Goal: Information Seeking & Learning: Learn about a topic

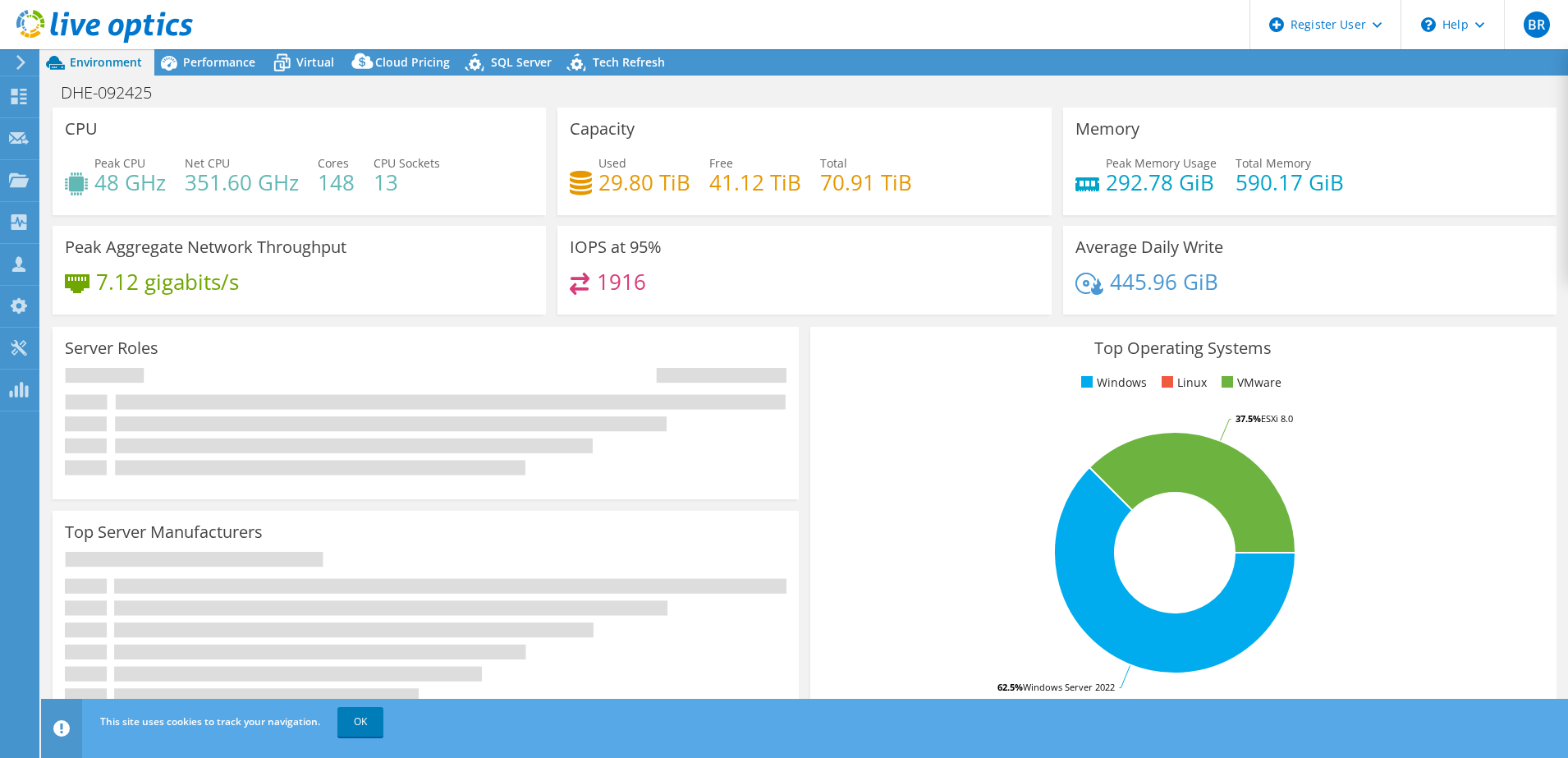
select select "USD"
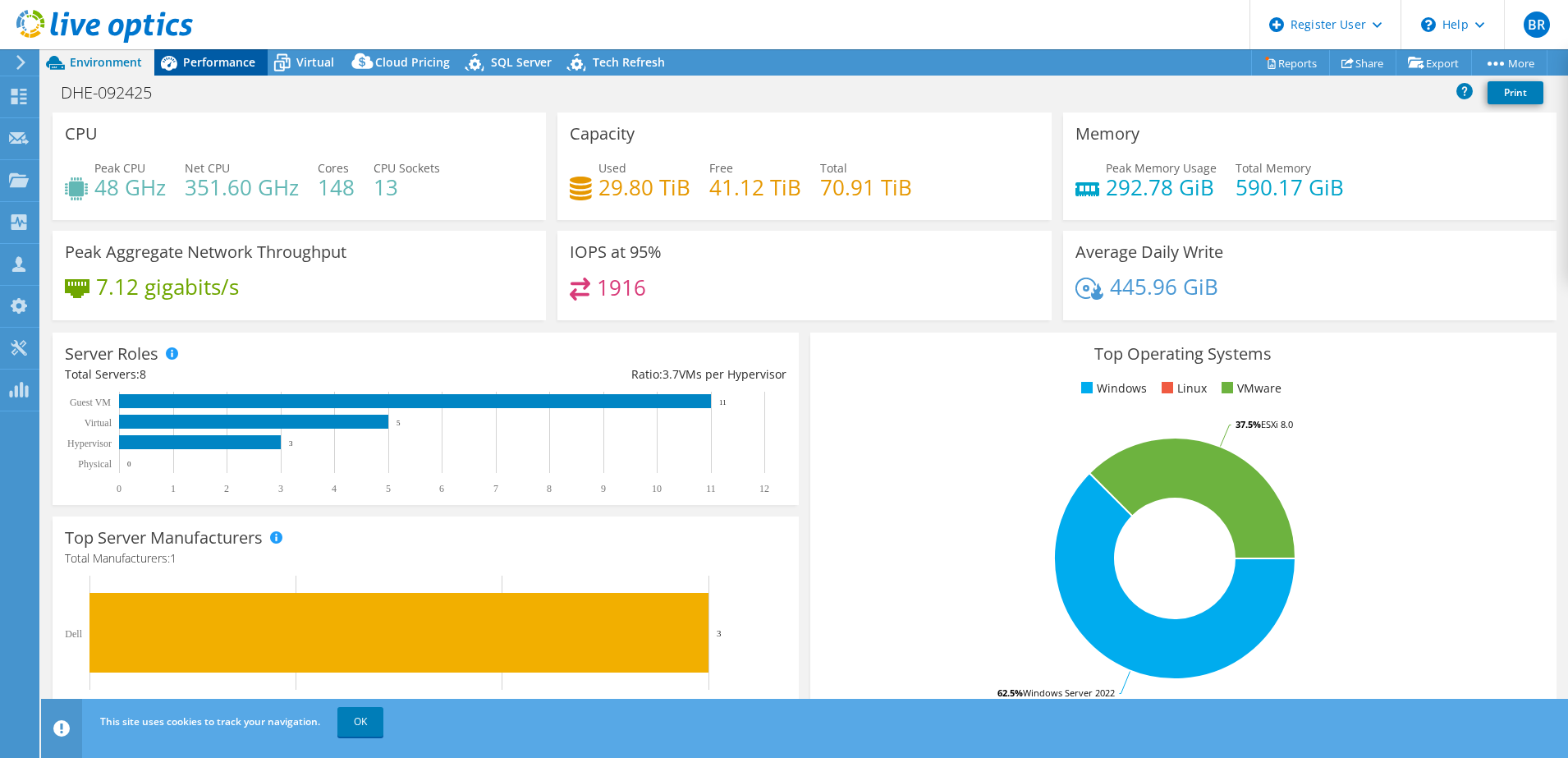
click at [196, 57] on span "Performance" at bounding box center [219, 62] width 72 height 16
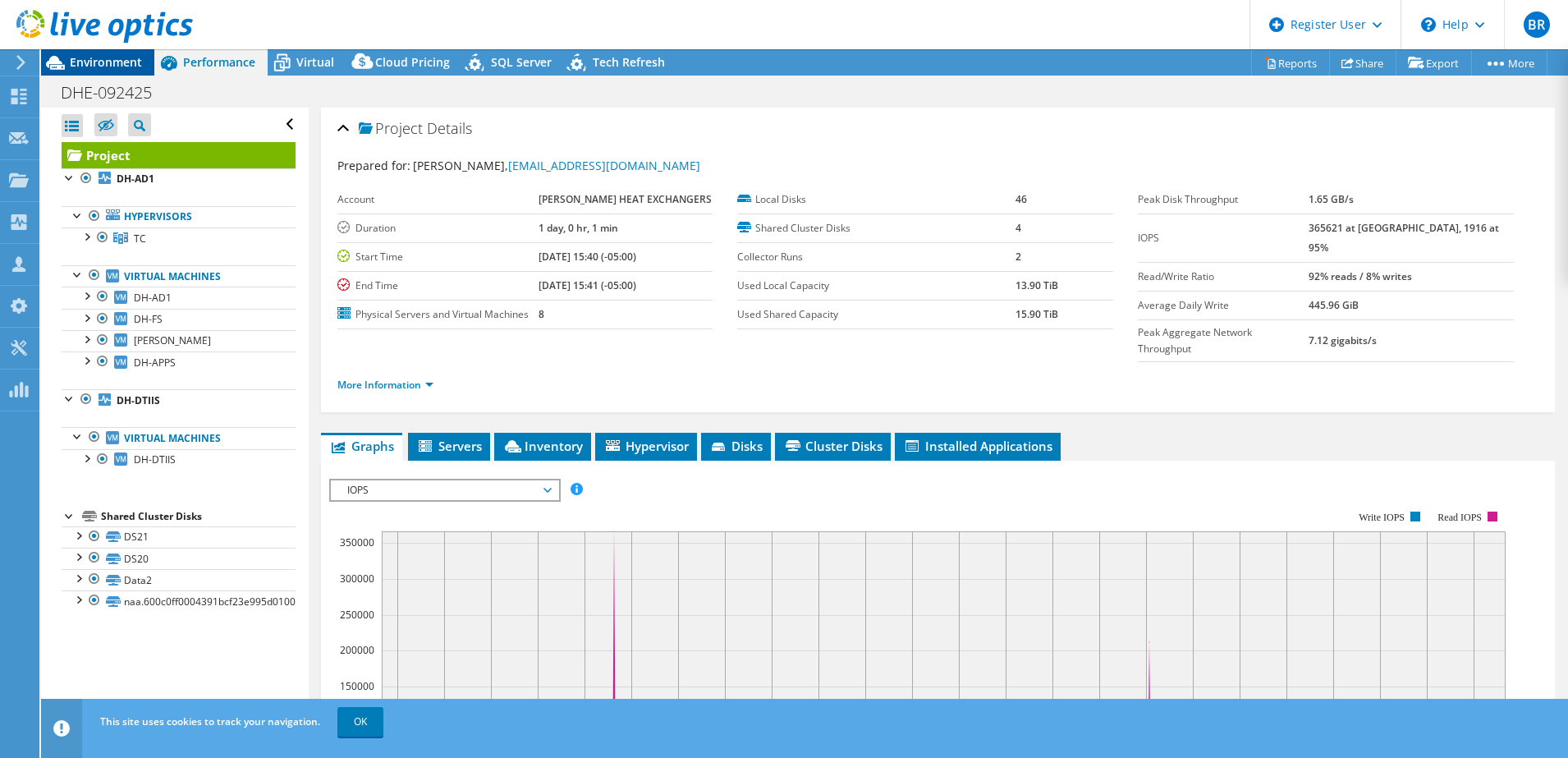
click at [90, 63] on span "Environment" at bounding box center [105, 62] width 72 height 16
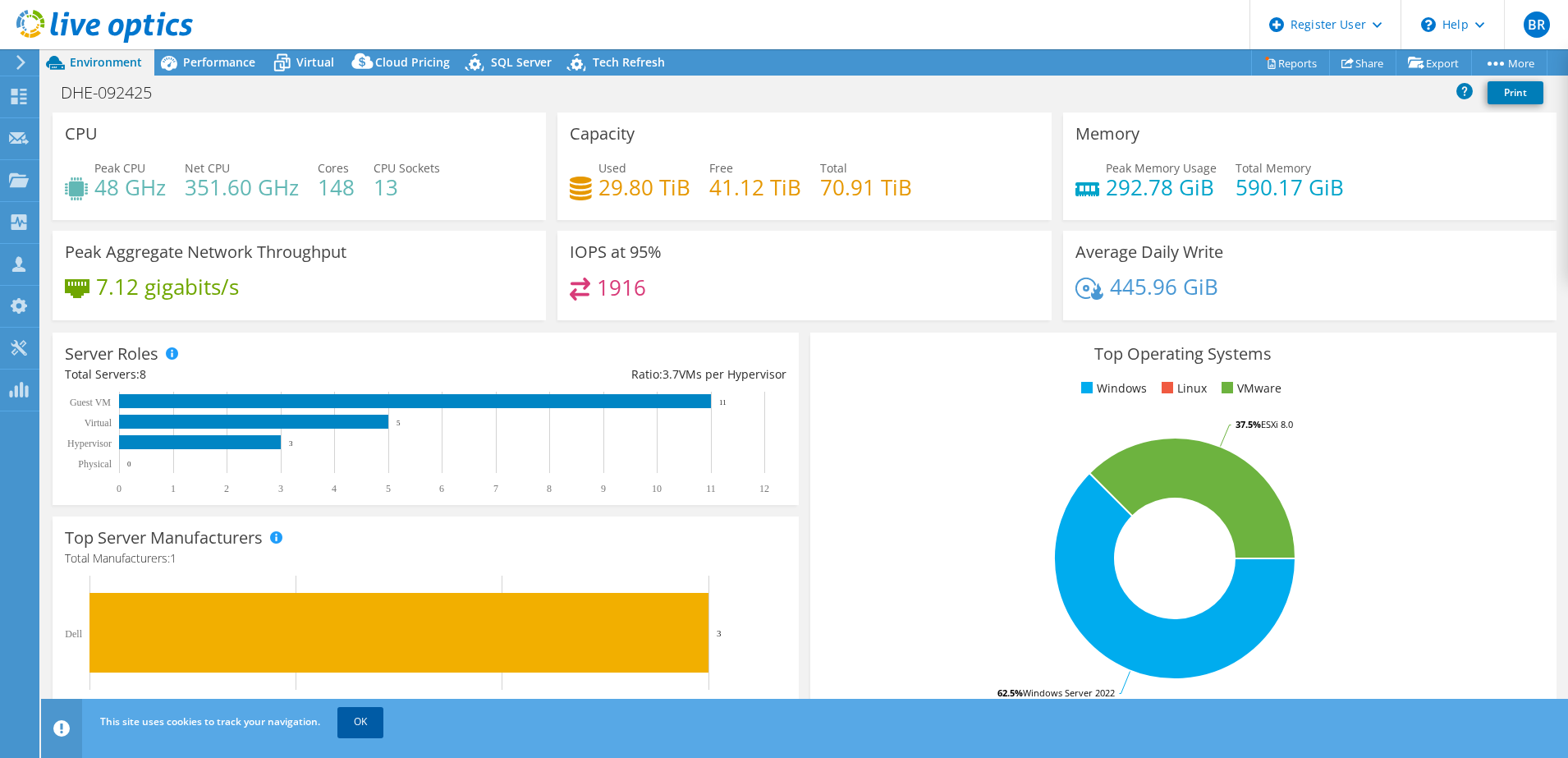
click at [364, 726] on link "OK" at bounding box center [360, 721] width 46 height 30
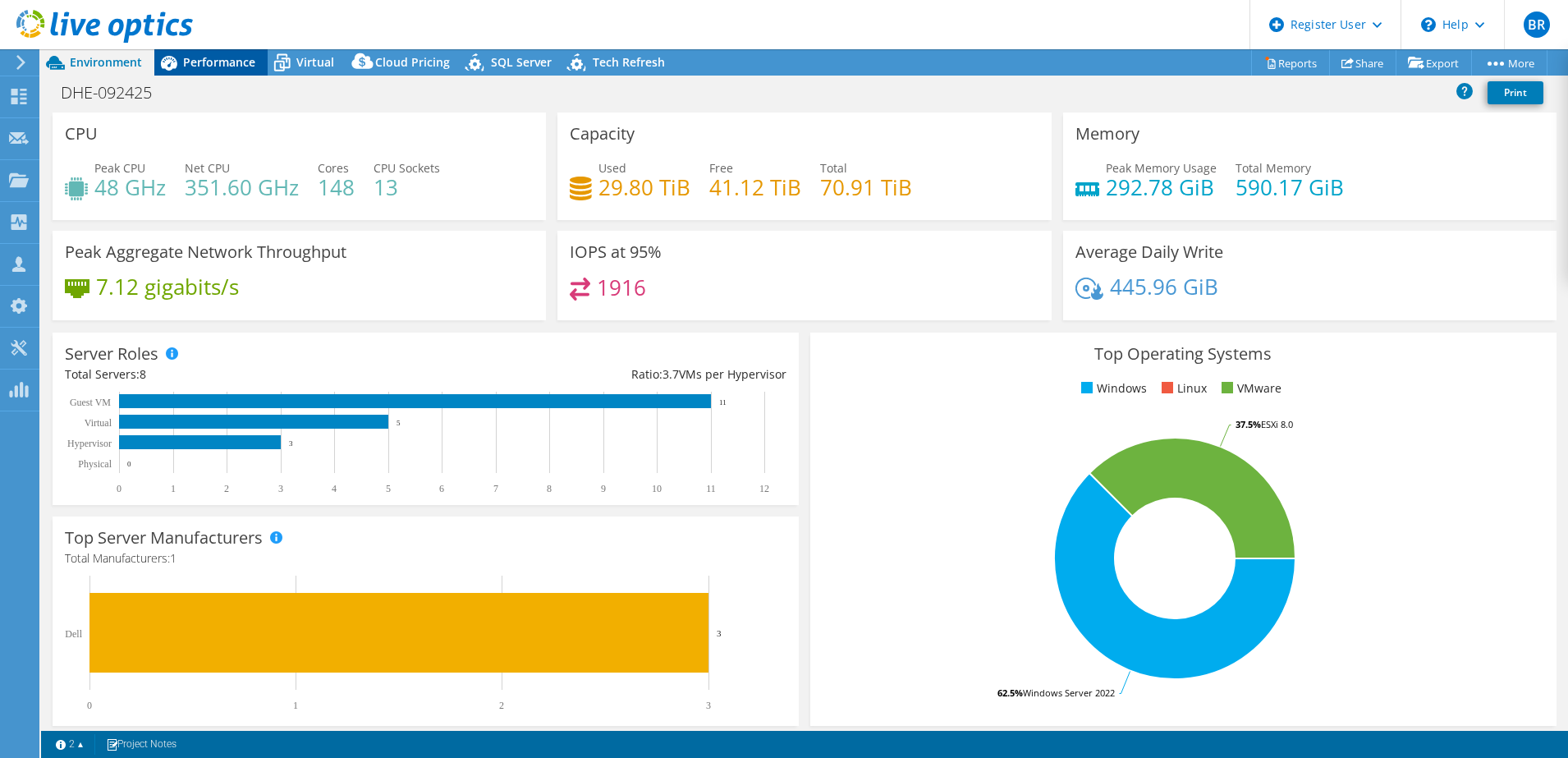
click at [209, 63] on span "Performance" at bounding box center [219, 62] width 72 height 16
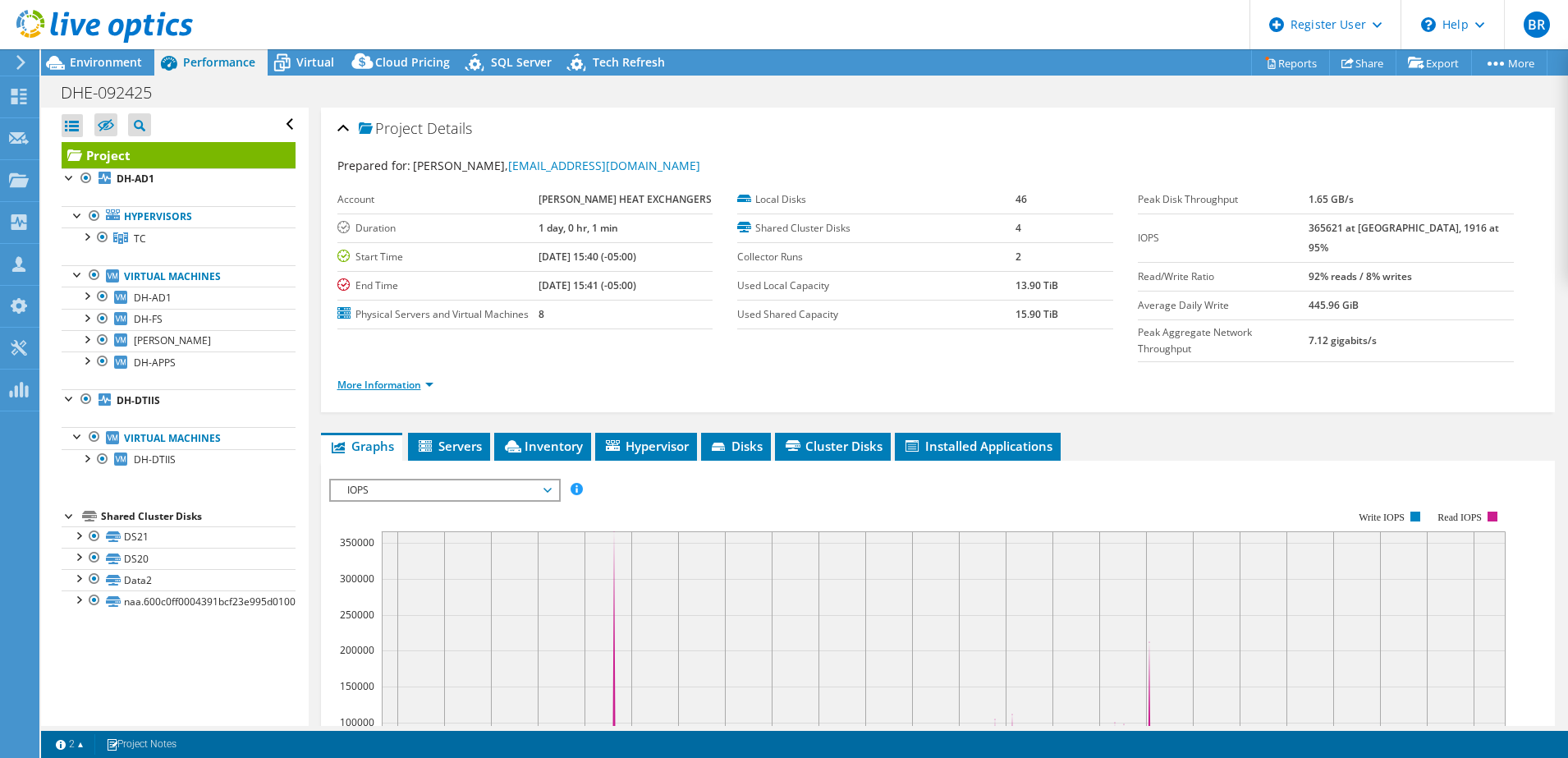
click at [383, 378] on link "More Information" at bounding box center [385, 385] width 96 height 14
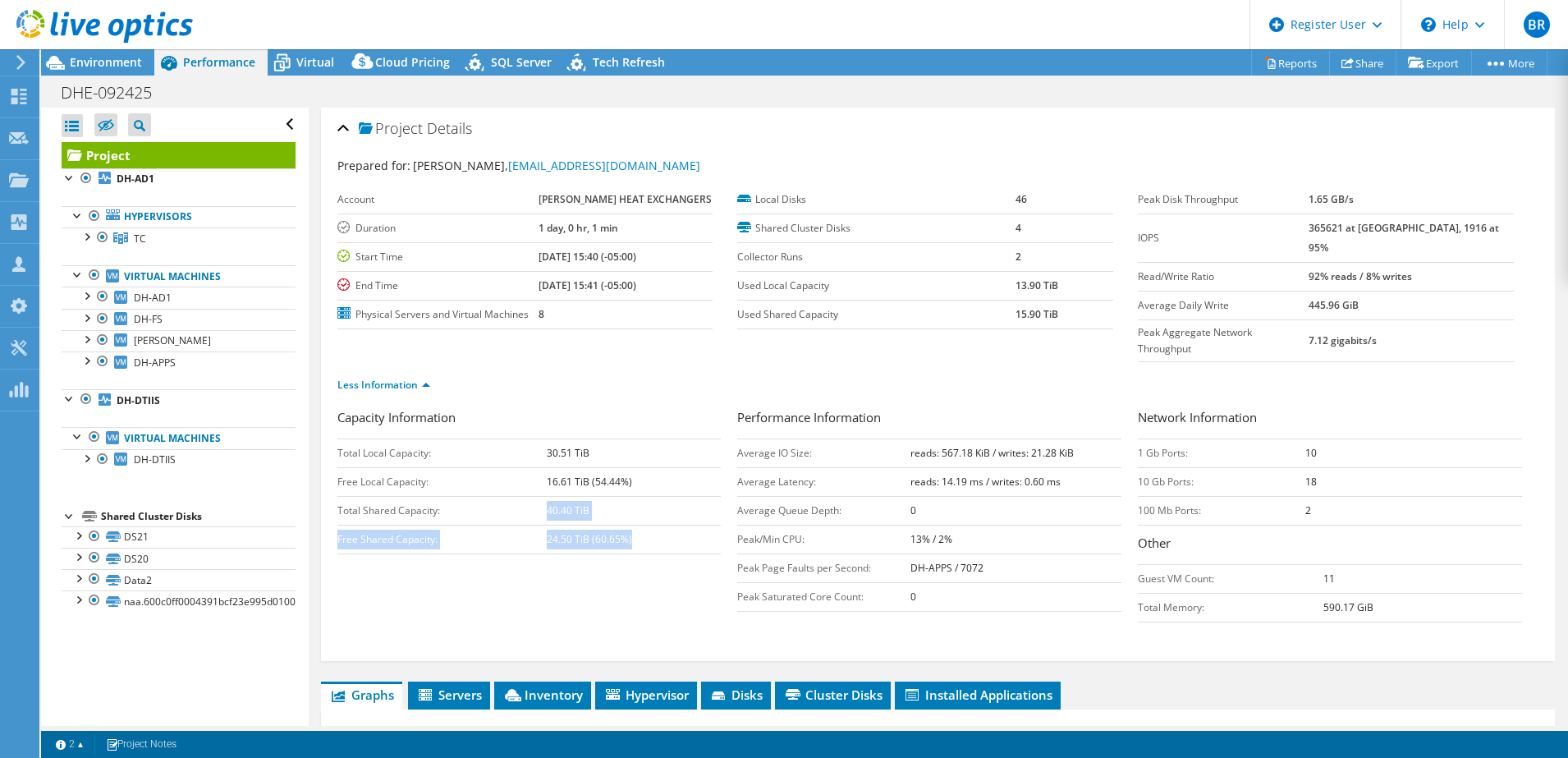
drag, startPoint x: 667, startPoint y: 512, endPoint x: 545, endPoint y: 481, distance: 125.9
click at [545, 481] on tbody "Total Local Capacity: 30.51 TiB Free Local Capacity: 16.61 TiB (54.44%) Total S…" at bounding box center [529, 495] width 384 height 115
drag, startPoint x: 545, startPoint y: 481, endPoint x: 475, endPoint y: 555, distance: 101.9
click at [475, 555] on div "Capacity Information Total Local Capacity: 30.51 TiB Free Local Capacity: 16.61…" at bounding box center [938, 520] width 1202 height 223
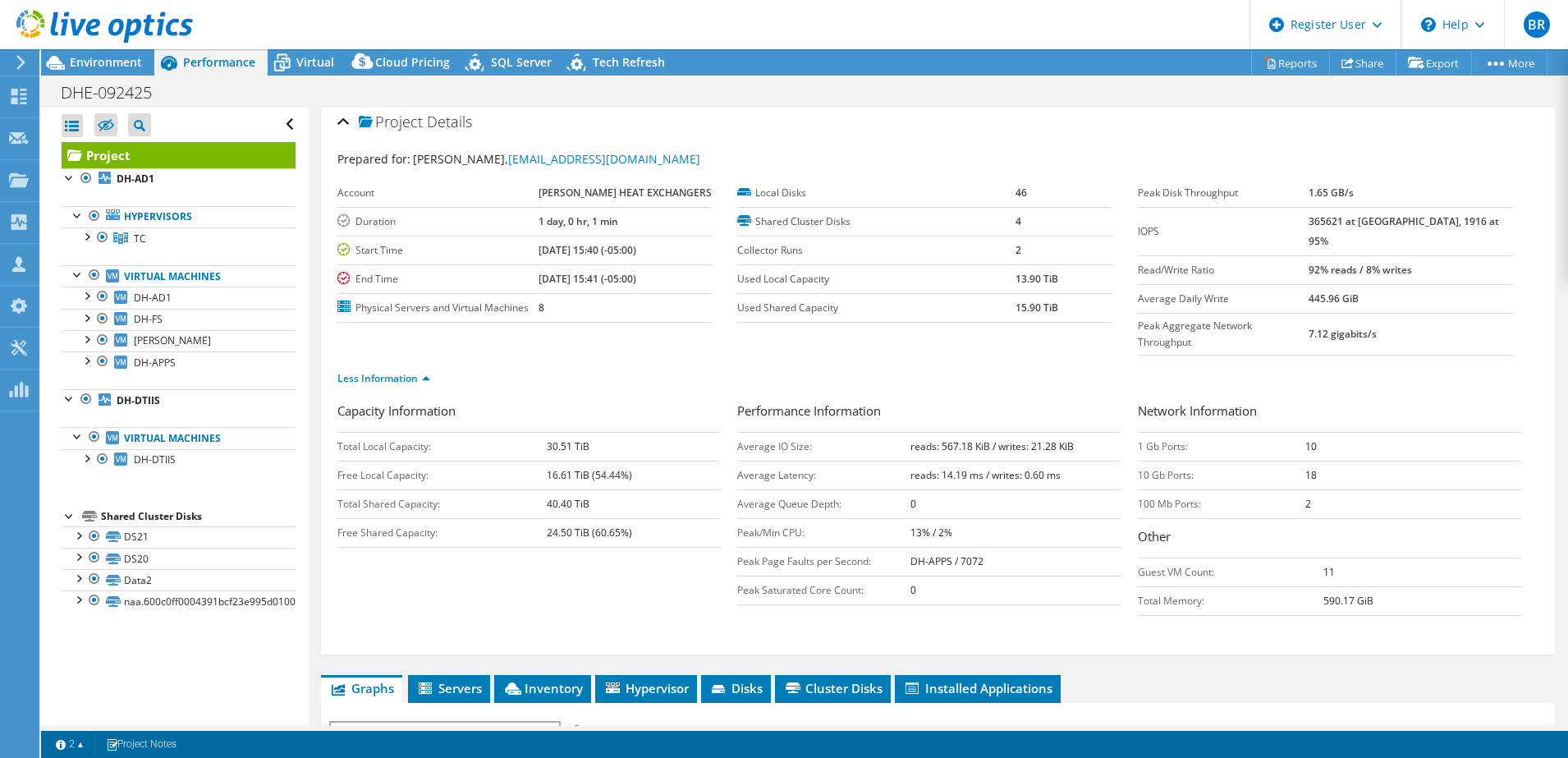
scroll to position [1, 0]
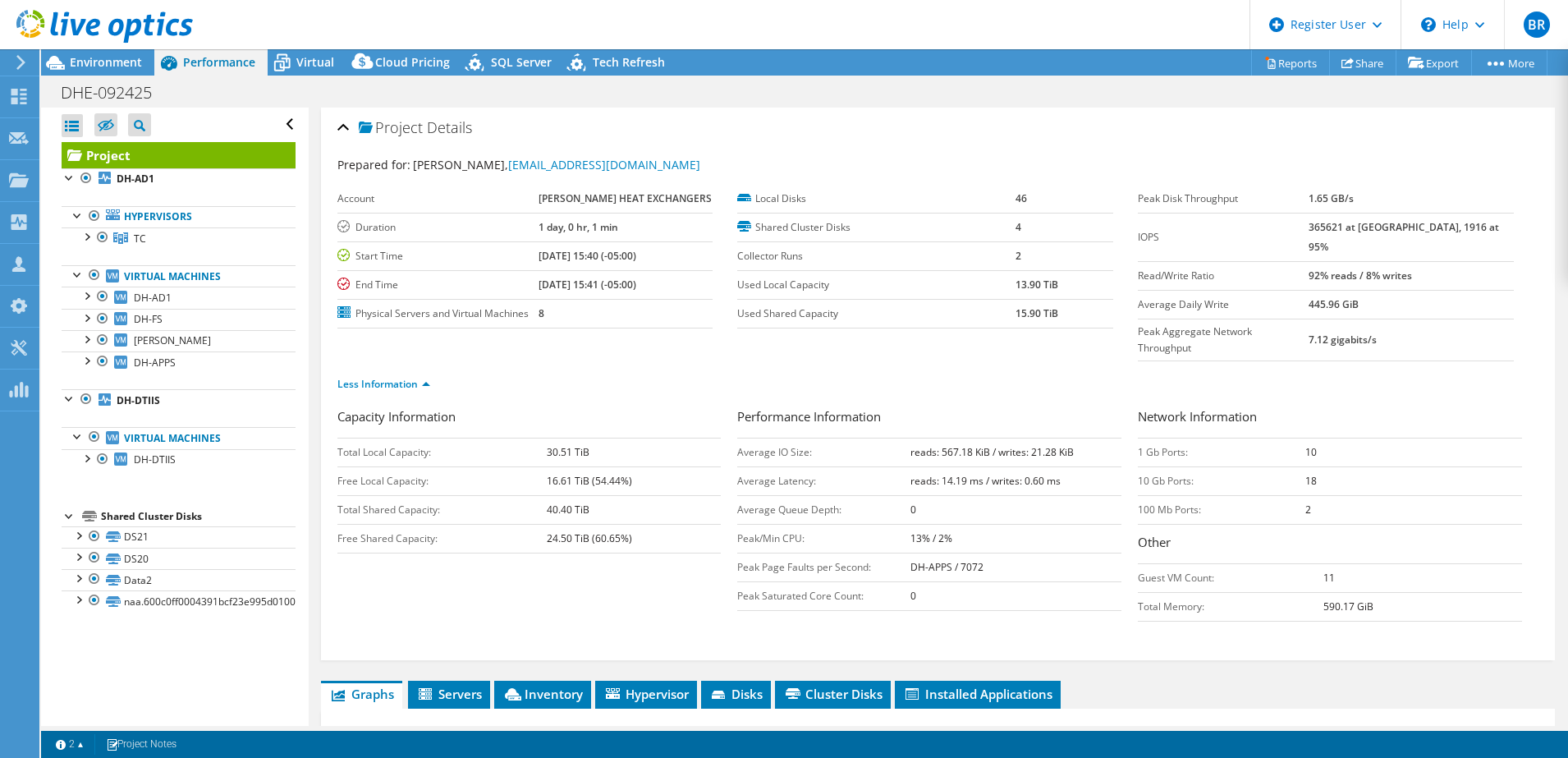
drag, startPoint x: 1483, startPoint y: 222, endPoint x: 1334, endPoint y: 233, distance: 149.4
click at [1334, 233] on tr "IOPS 365621 at [GEOGRAPHIC_DATA], 1916 at 95%" at bounding box center [1325, 237] width 376 height 49
drag, startPoint x: 1334, startPoint y: 233, endPoint x: 1358, endPoint y: 230, distance: 24.2
click at [1358, 230] on b "365621 at [GEOGRAPHIC_DATA], 1916 at 95%" at bounding box center [1404, 236] width 190 height 34
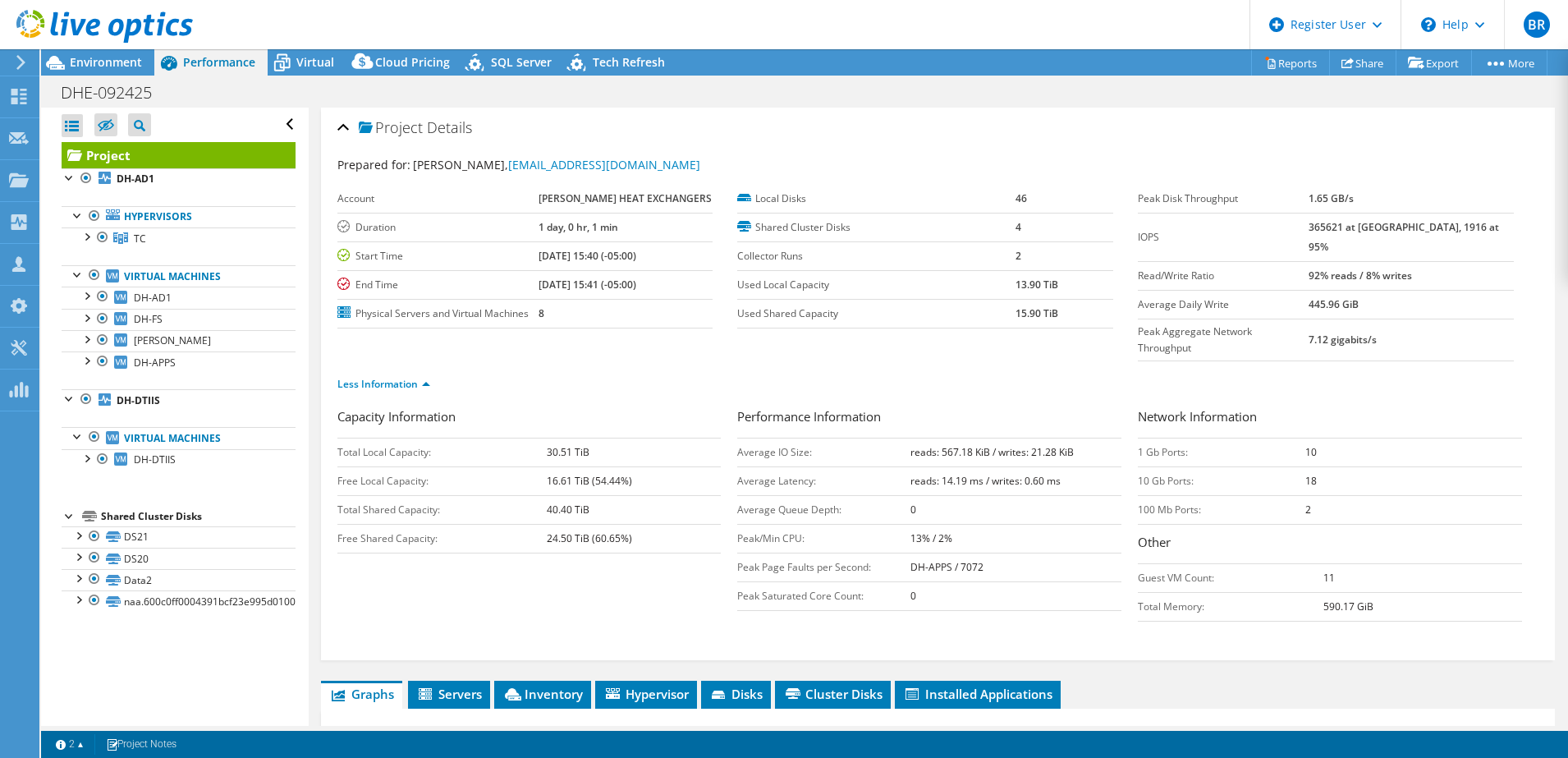
scroll to position [438, 0]
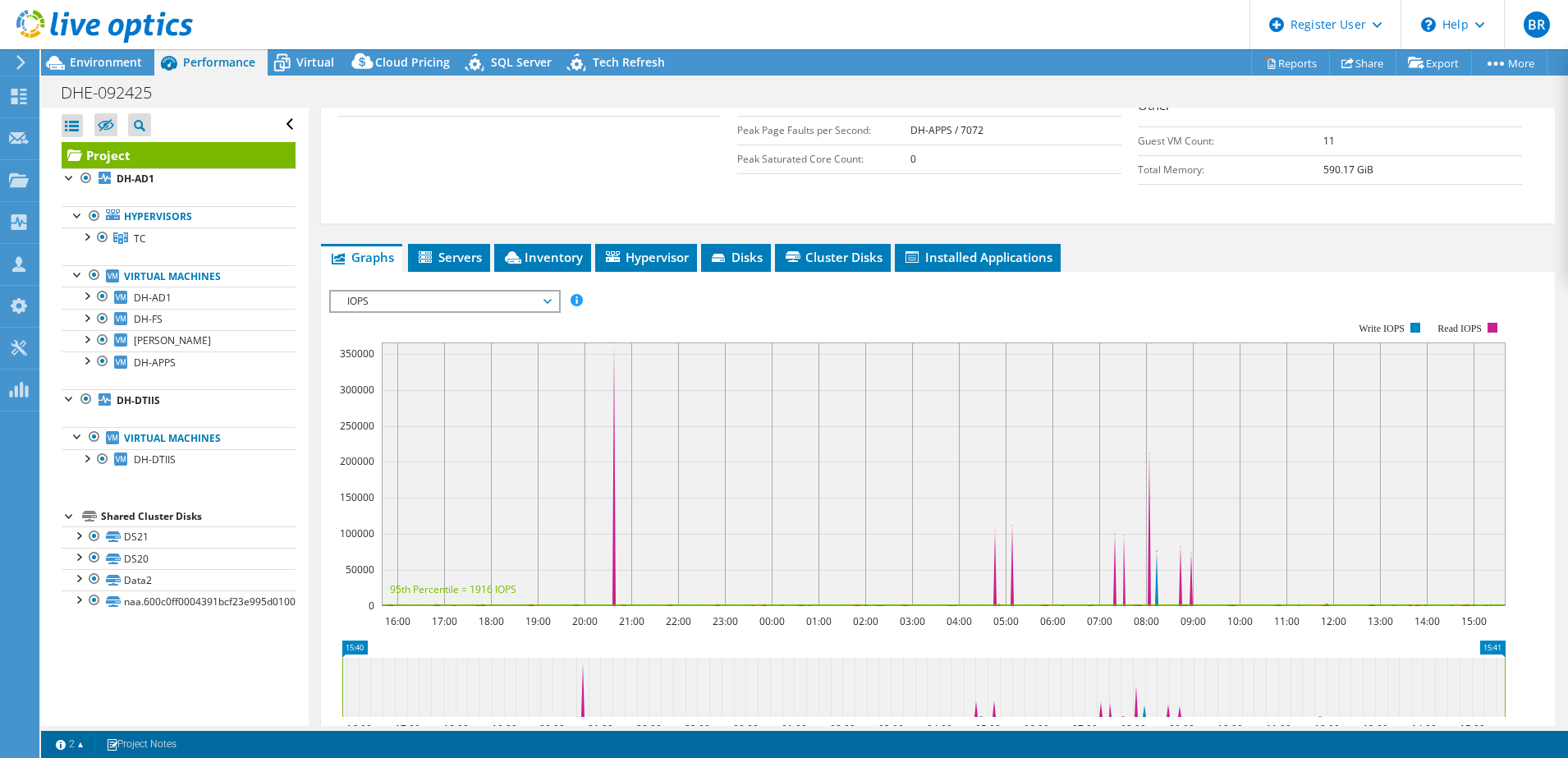
click at [386, 291] on span "IOPS" at bounding box center [444, 301] width 211 height 20
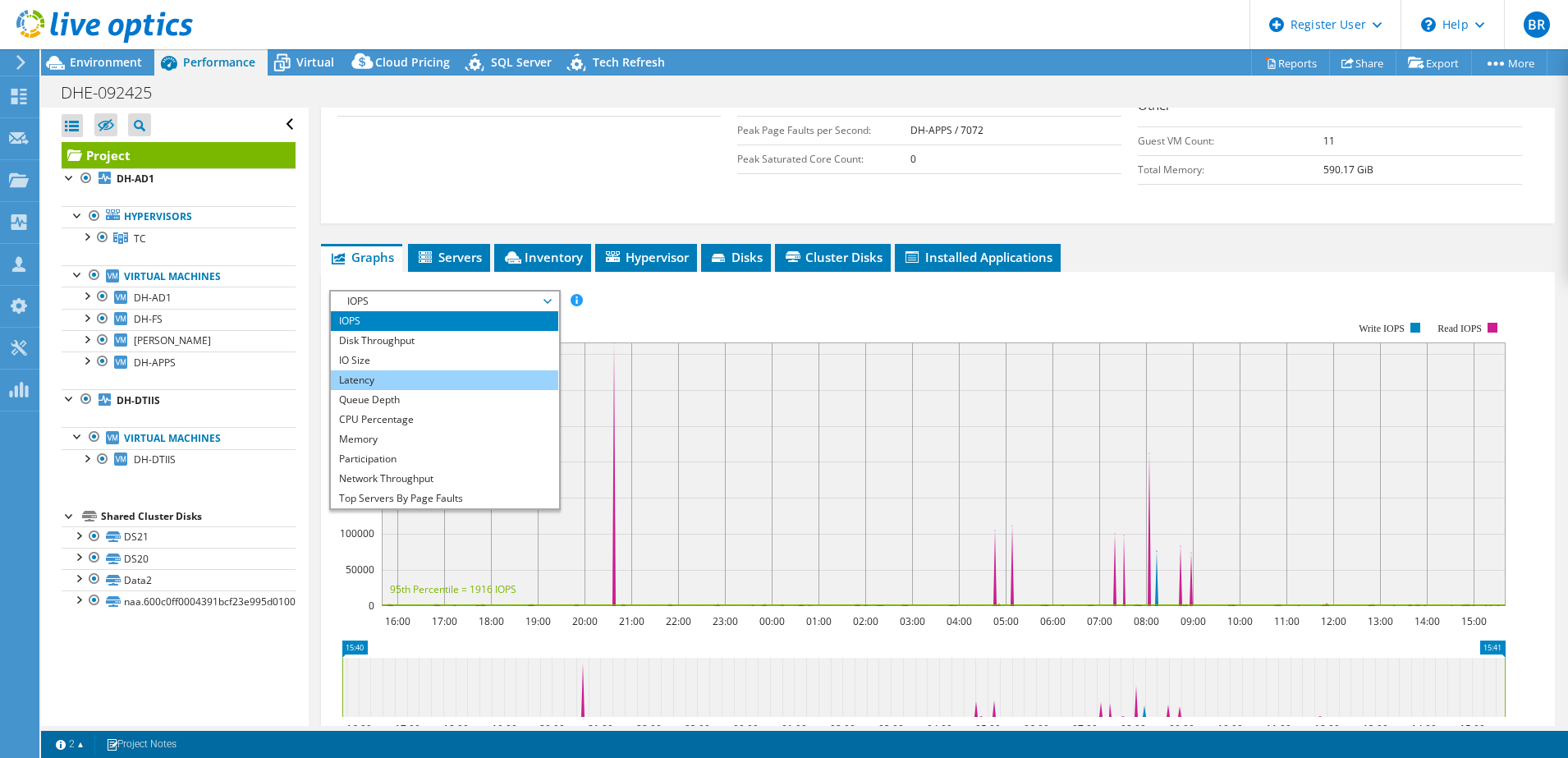
click at [414, 370] on li "Latency" at bounding box center [445, 380] width 228 height 20
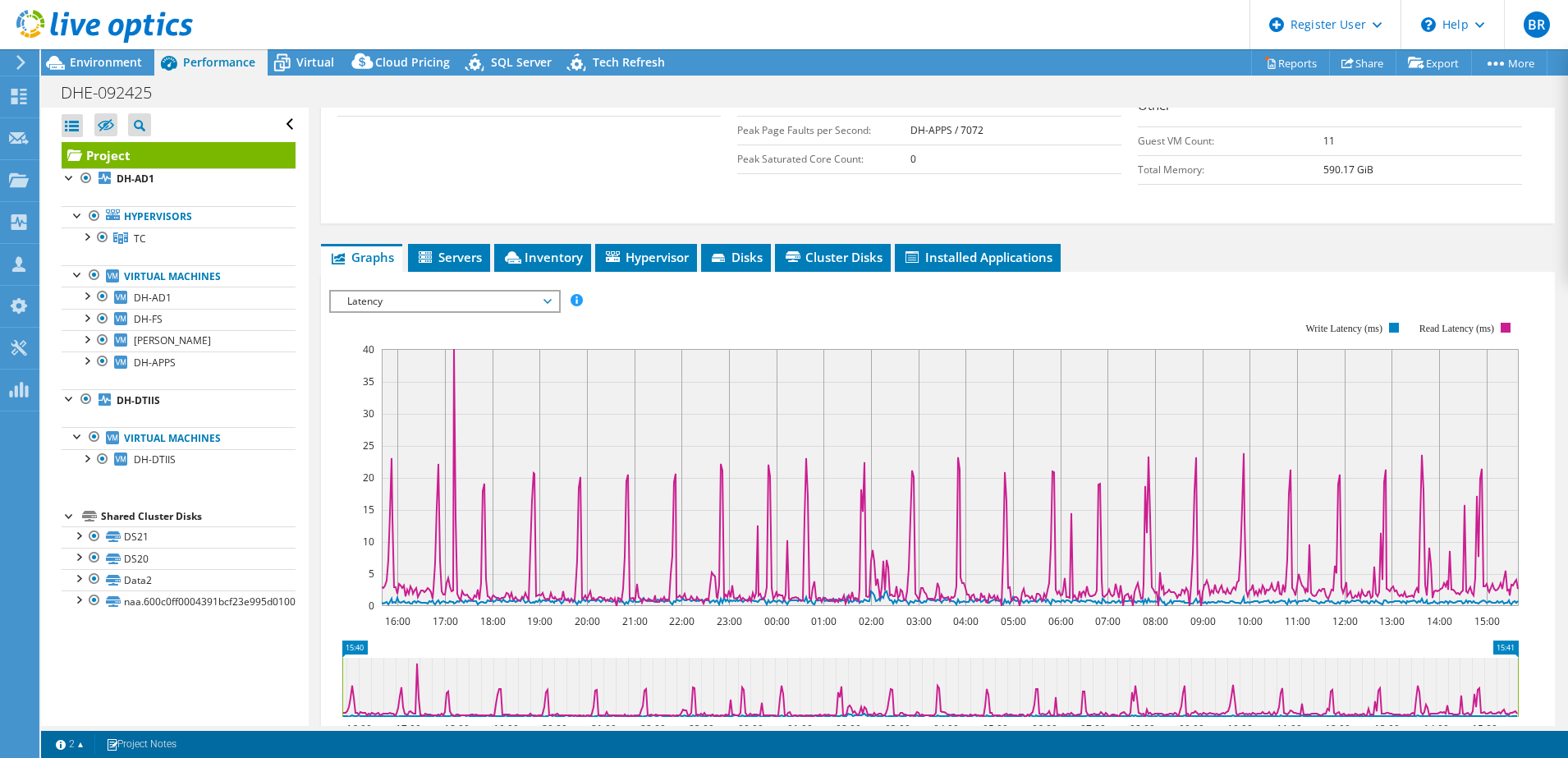
click at [359, 291] on span "Latency" at bounding box center [444, 301] width 211 height 20
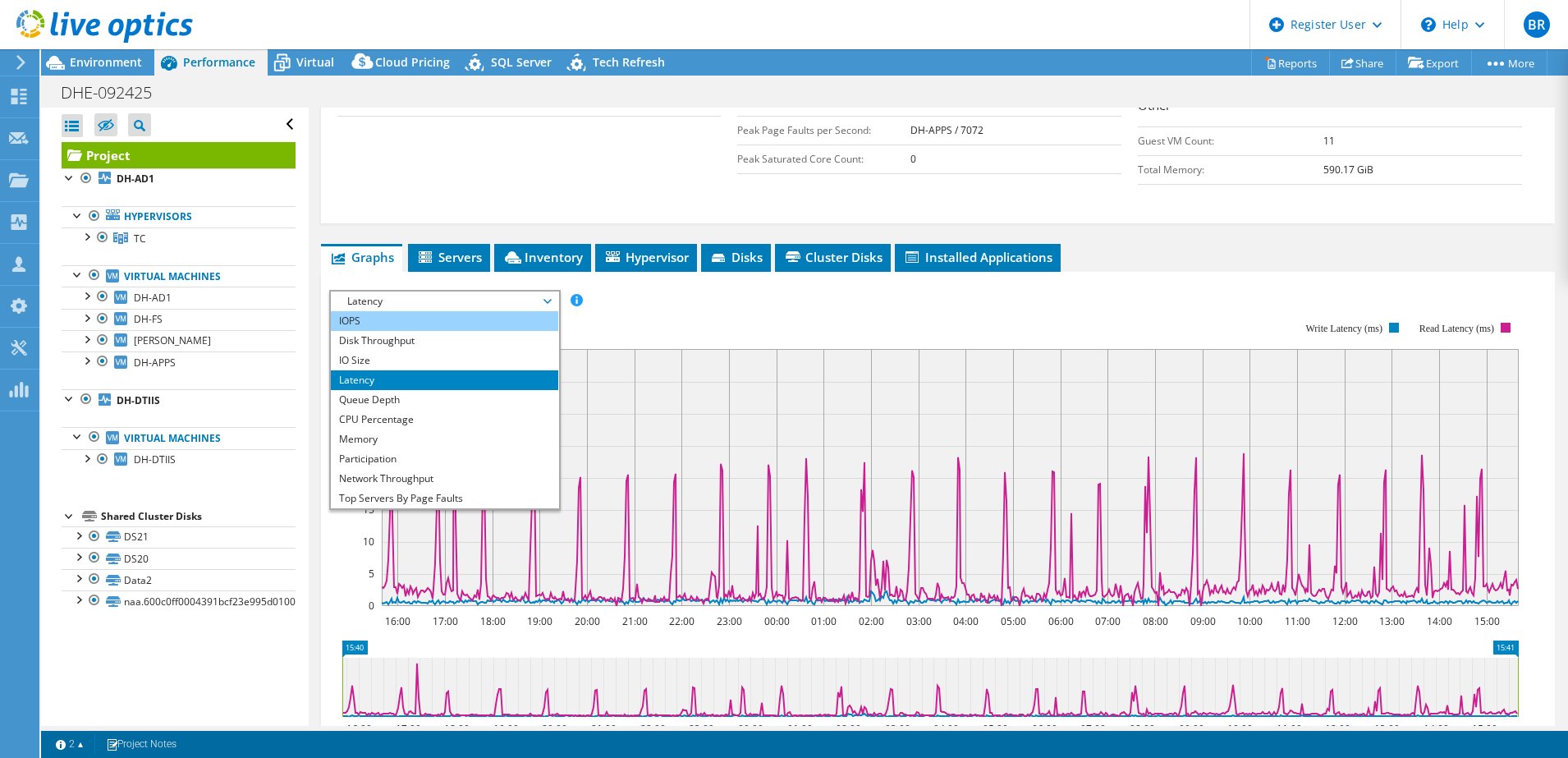
click at [382, 311] on li "IOPS" at bounding box center [445, 321] width 228 height 20
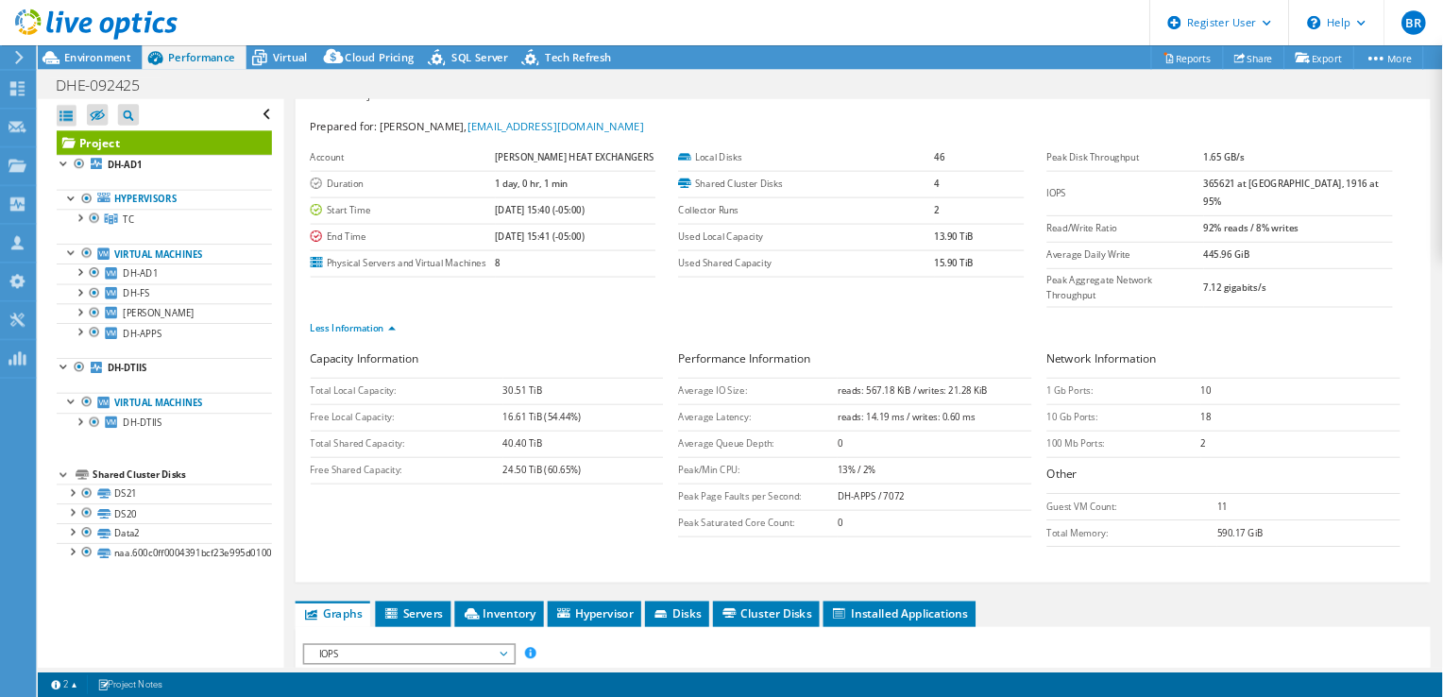
scroll to position [0, 0]
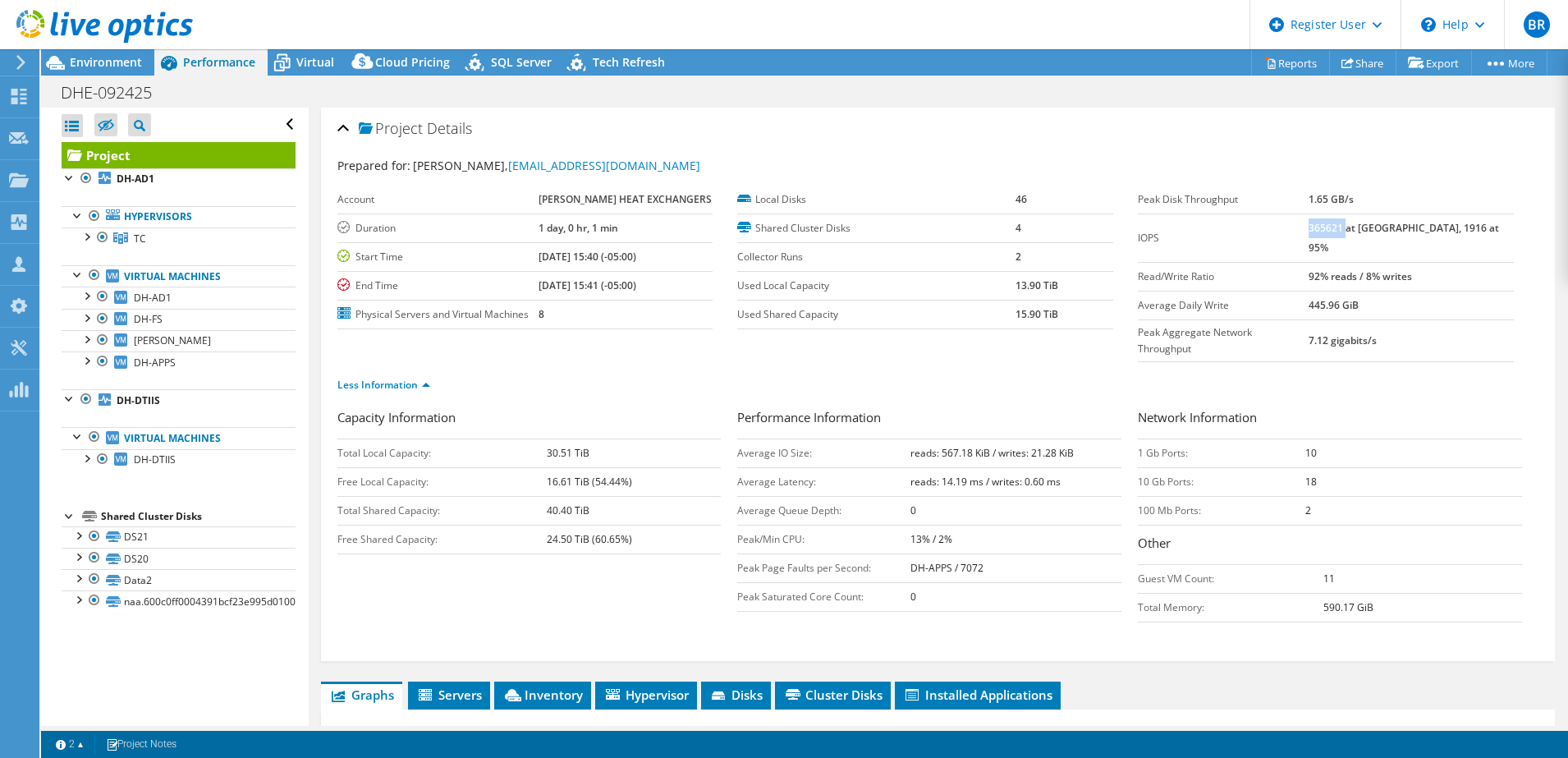
drag, startPoint x: 1341, startPoint y: 228, endPoint x: 1376, endPoint y: 228, distance: 35.0
click at [1376, 228] on b "365621 at [GEOGRAPHIC_DATA], 1916 at 95%" at bounding box center [1404, 237] width 190 height 34
drag, startPoint x: 1376, startPoint y: 228, endPoint x: 1319, endPoint y: 216, distance: 58.2
click at [1309, 216] on td "IOPS" at bounding box center [1223, 238] width 170 height 49
click at [1529, 138] on div "Project Details Prepared for: [PERSON_NAME], [EMAIL_ADDRESS][DOMAIN_NAME] Accou…" at bounding box center [938, 384] width 1235 height 554
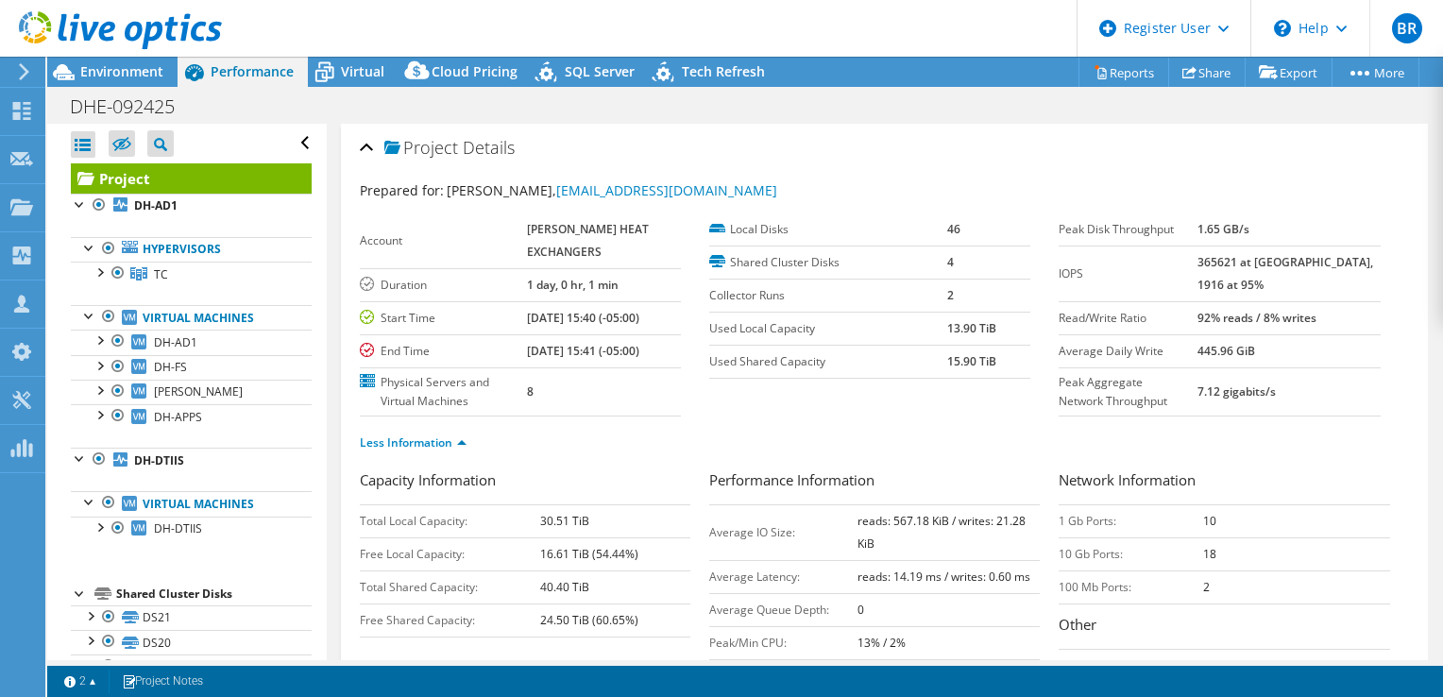
drag, startPoint x: 1738, startPoint y: 52, endPoint x: 893, endPoint y: 170, distance: 853.7
click at [893, 170] on div "Prepared for: Vince Vellella, vvellella@dunnheat.com Account DUNN HEAT EXCHANGE…" at bounding box center [885, 479] width 1050 height 620
drag, startPoint x: 1242, startPoint y: 257, endPoint x: 1209, endPoint y: 273, distance: 36.8
click at [1209, 273] on tr "IOPS 365621 at [GEOGRAPHIC_DATA], 1916 at 95%" at bounding box center [1219, 274] width 321 height 56
drag, startPoint x: 1209, startPoint y: 273, endPoint x: 1179, endPoint y: 281, distance: 31.2
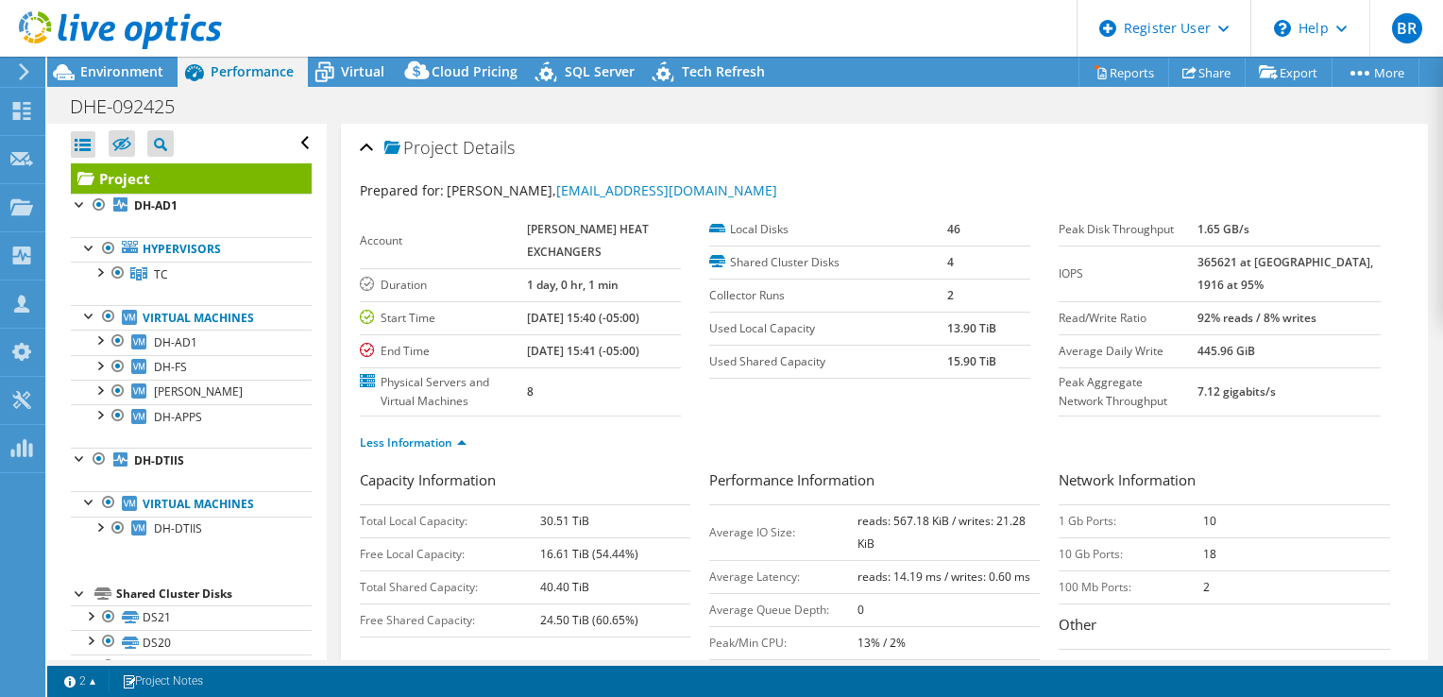
click at [1179, 281] on label "IOPS" at bounding box center [1128, 274] width 139 height 19
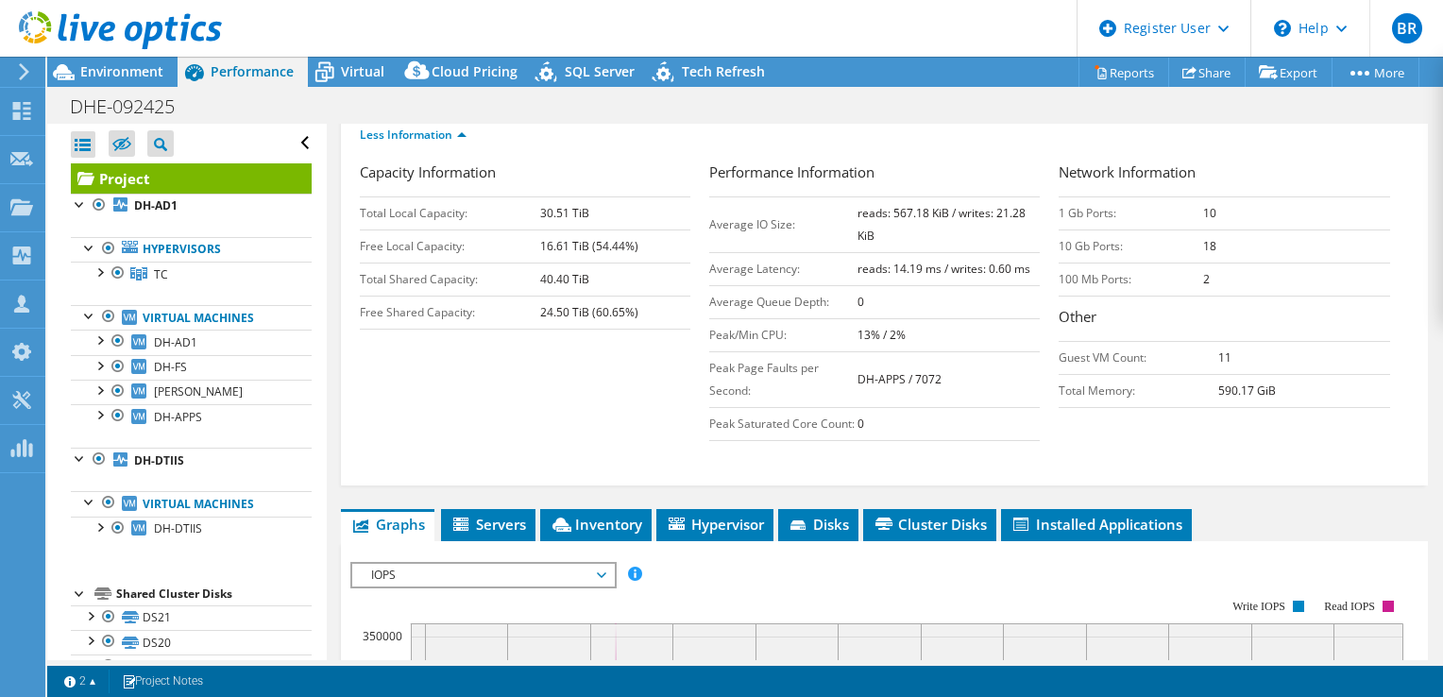
scroll to position [427, 0]
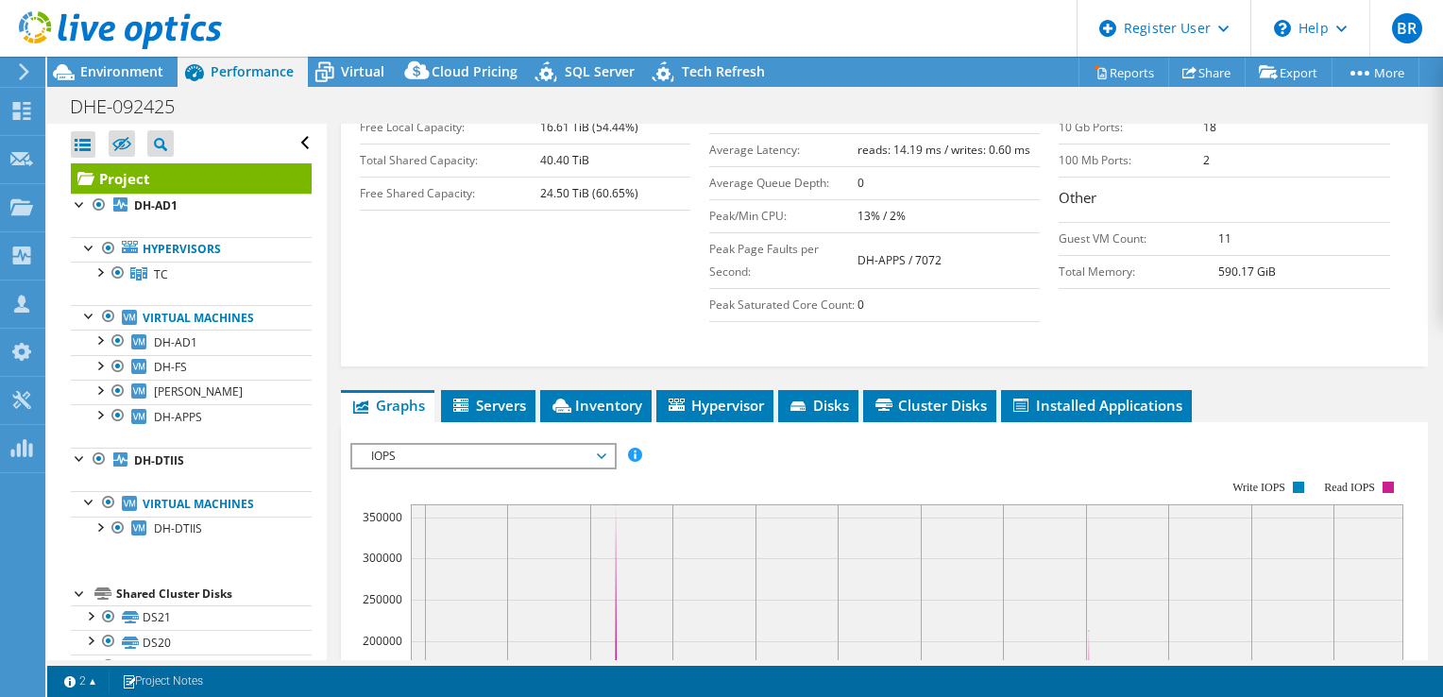
click at [299, 148] on div "Open All Close All Hide Excluded Nodes Project Tree Filter" at bounding box center [186, 426] width 279 height 604
click at [291, 142] on div "Open All Close All Hide Excluded Nodes Project Tree Filter" at bounding box center [191, 144] width 241 height 40
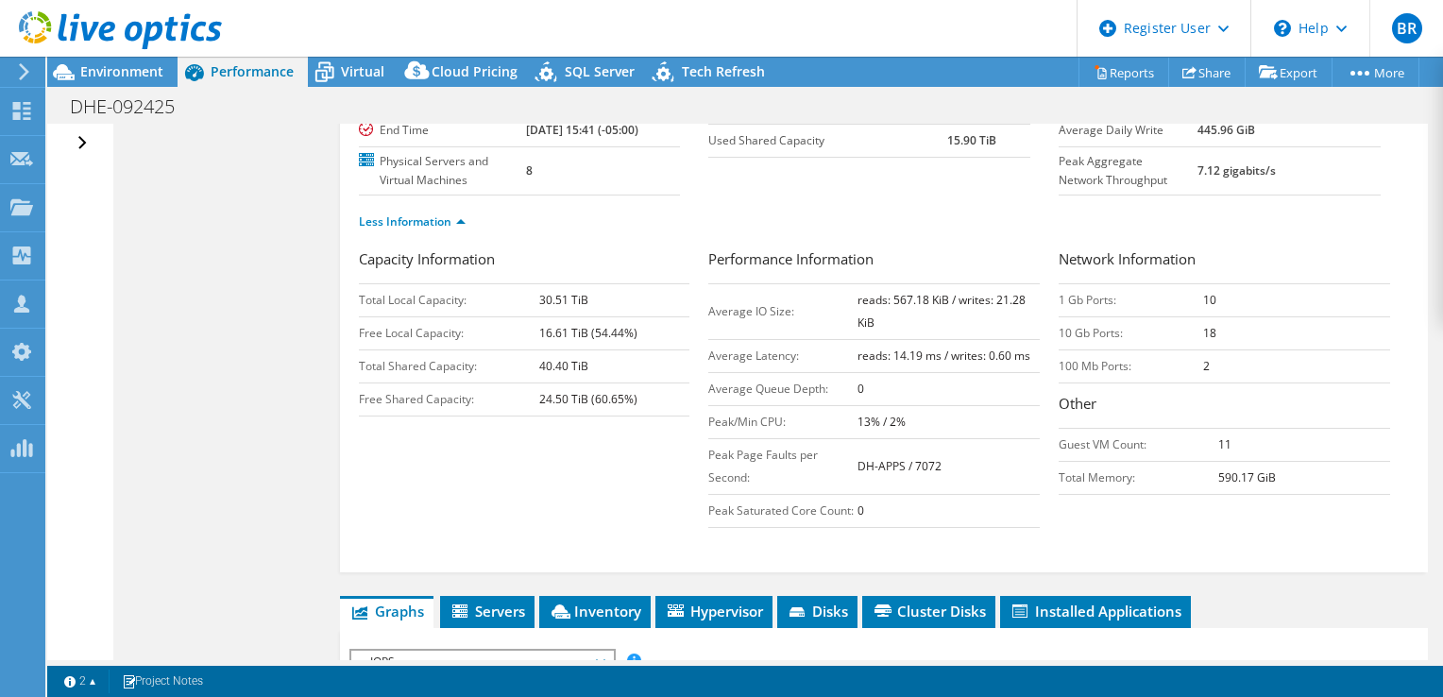
scroll to position [215, 0]
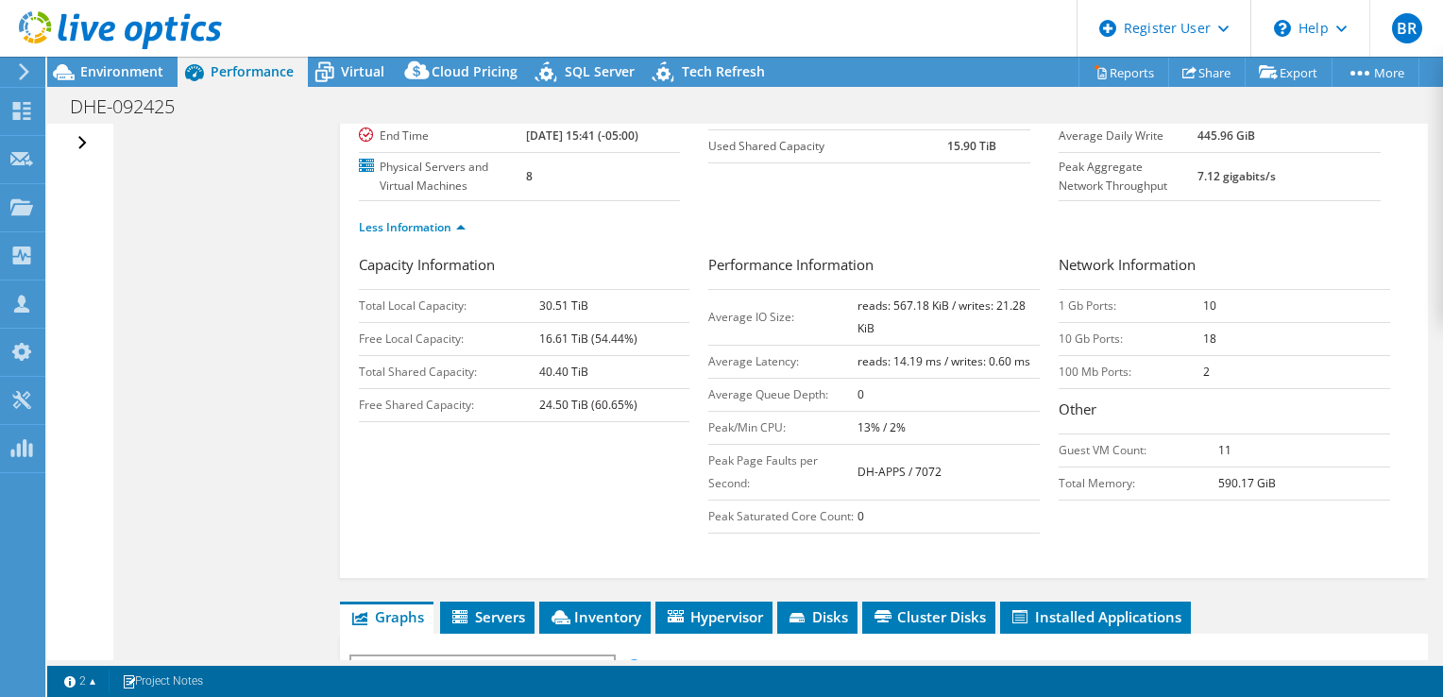
click at [85, 142] on div "Open All Close All Hide Excluded Nodes Project Tree Filter" at bounding box center [84, 144] width 27 height 40
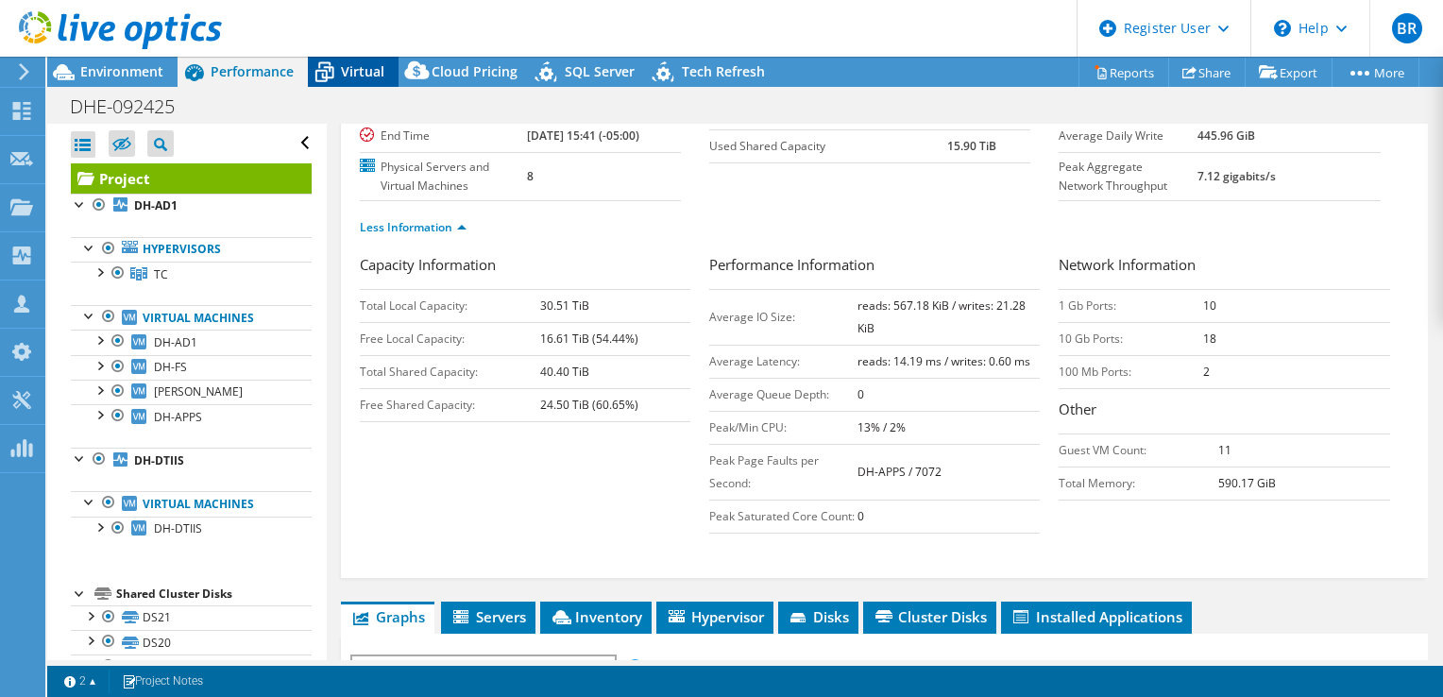
click at [352, 62] on span "Virtual" at bounding box center [362, 71] width 43 height 18
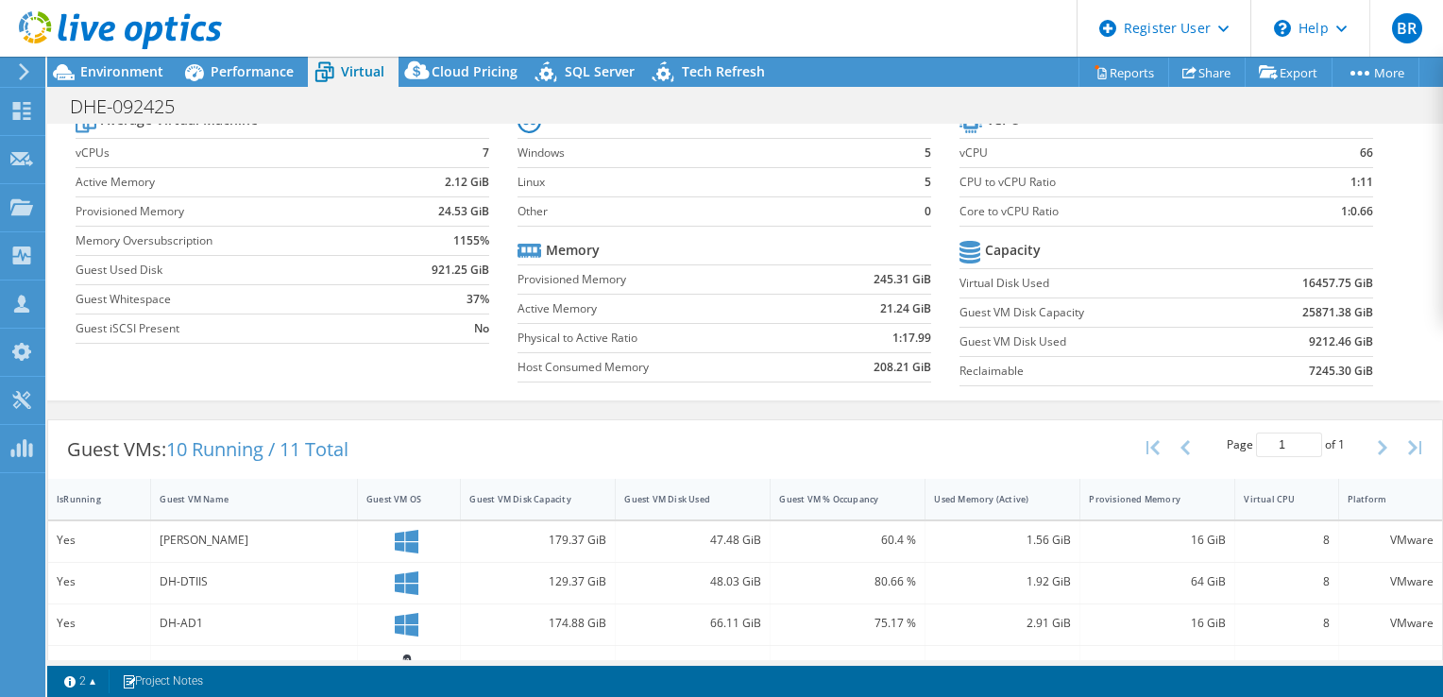
scroll to position [0, 0]
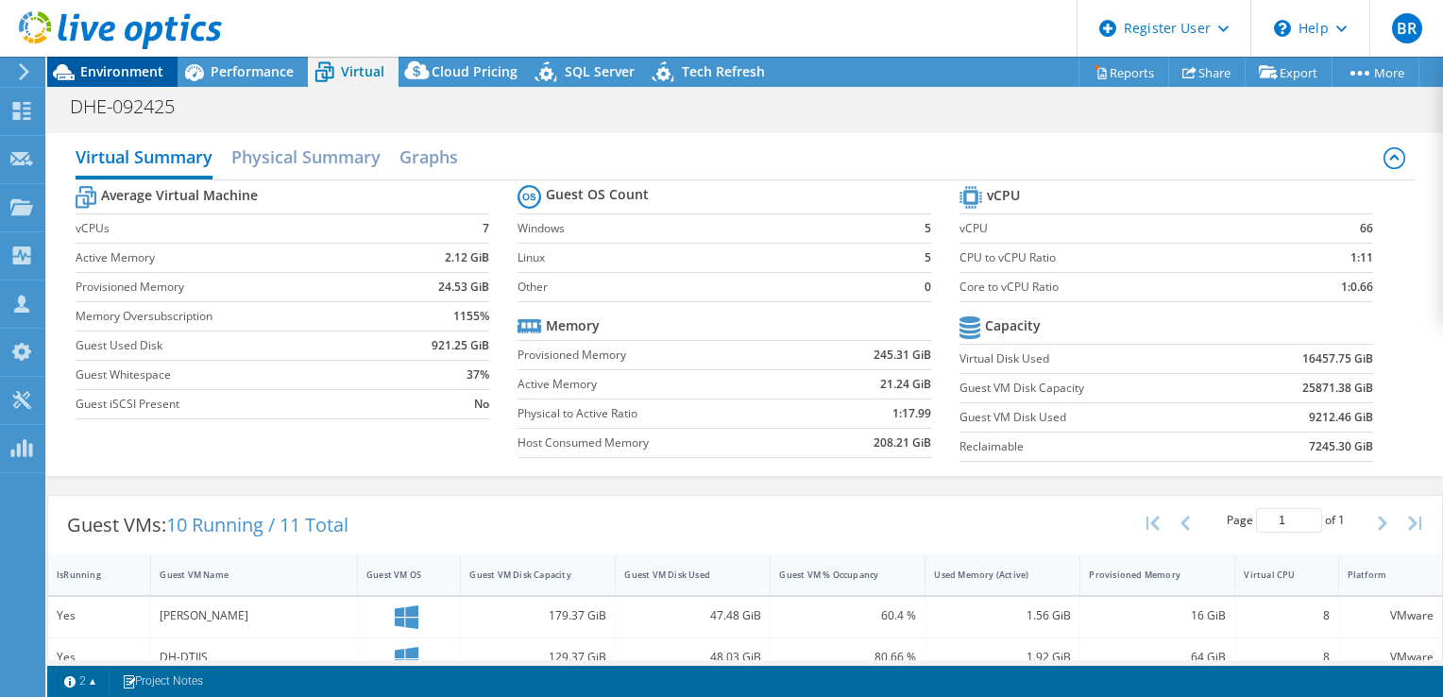
click at [108, 64] on span "Environment" at bounding box center [121, 71] width 83 height 18
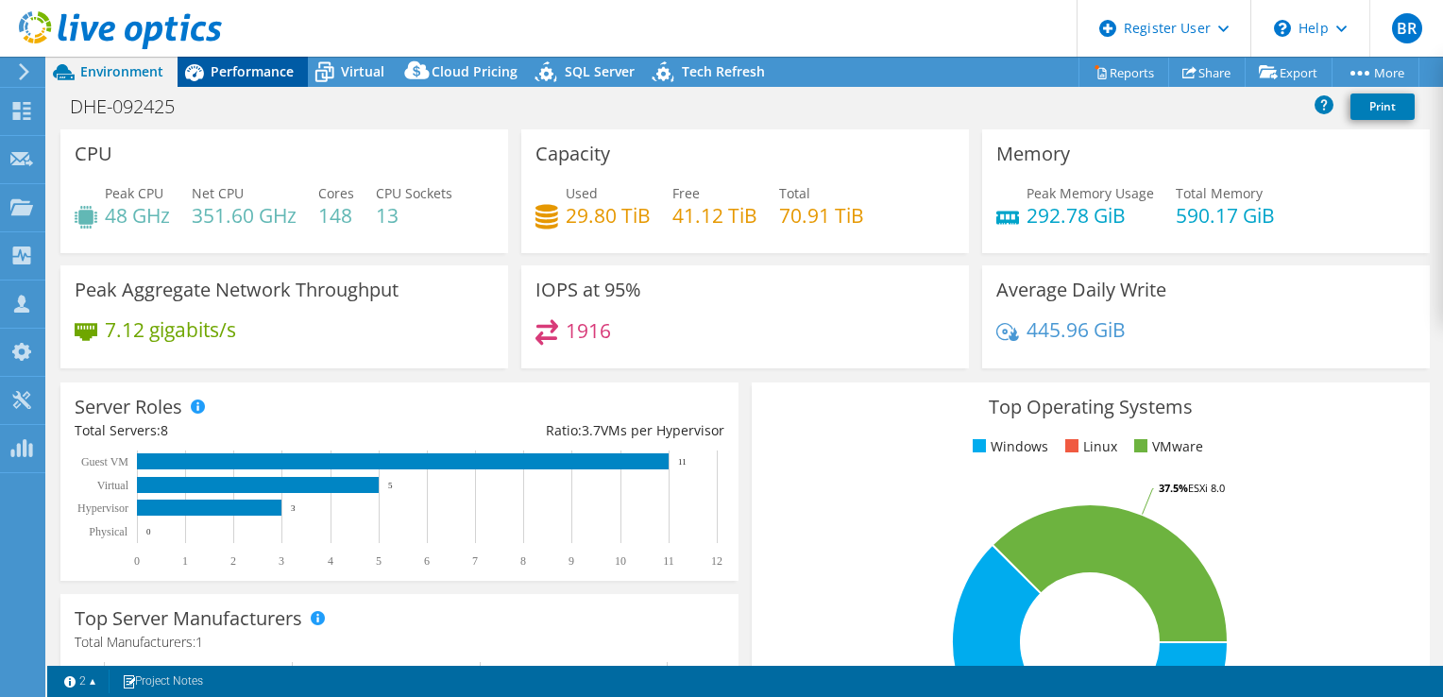
click at [222, 70] on span "Performance" at bounding box center [252, 71] width 83 height 18
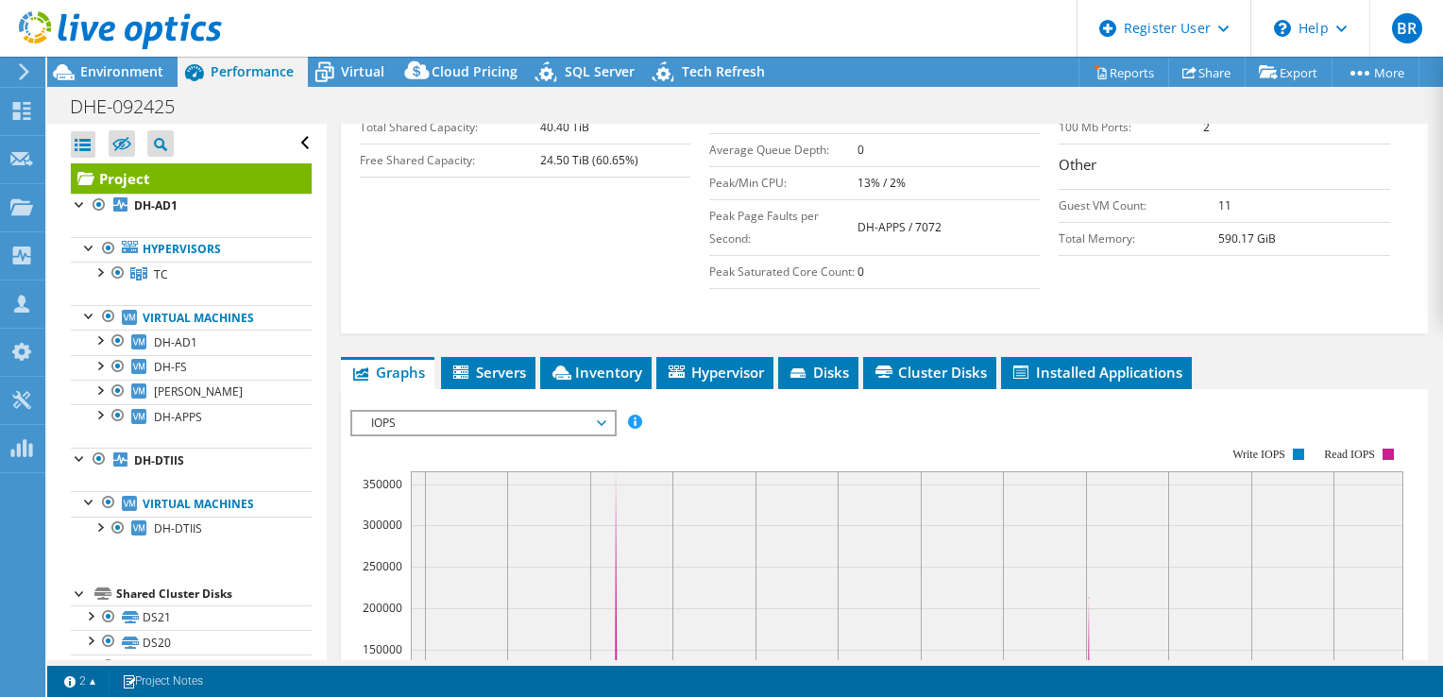
scroll to position [461, 0]
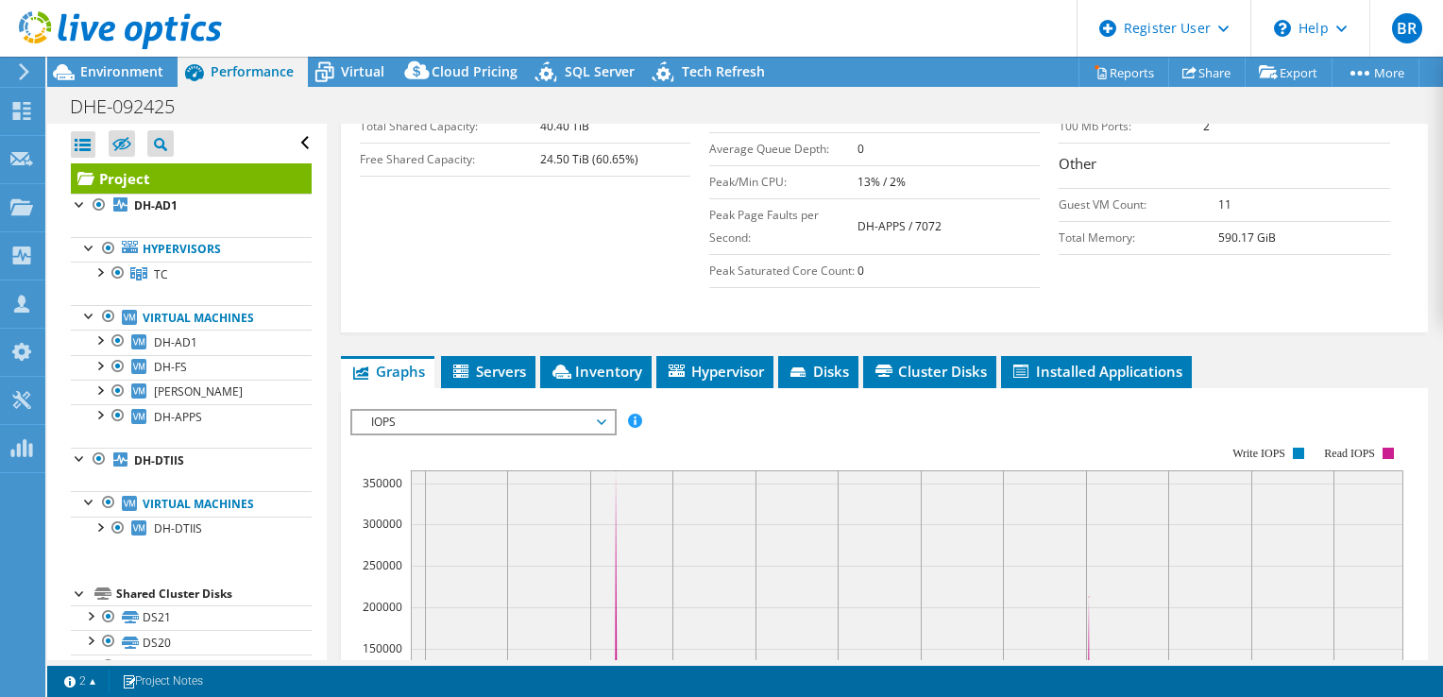
click at [418, 434] on span "IOPS" at bounding box center [483, 422] width 243 height 23
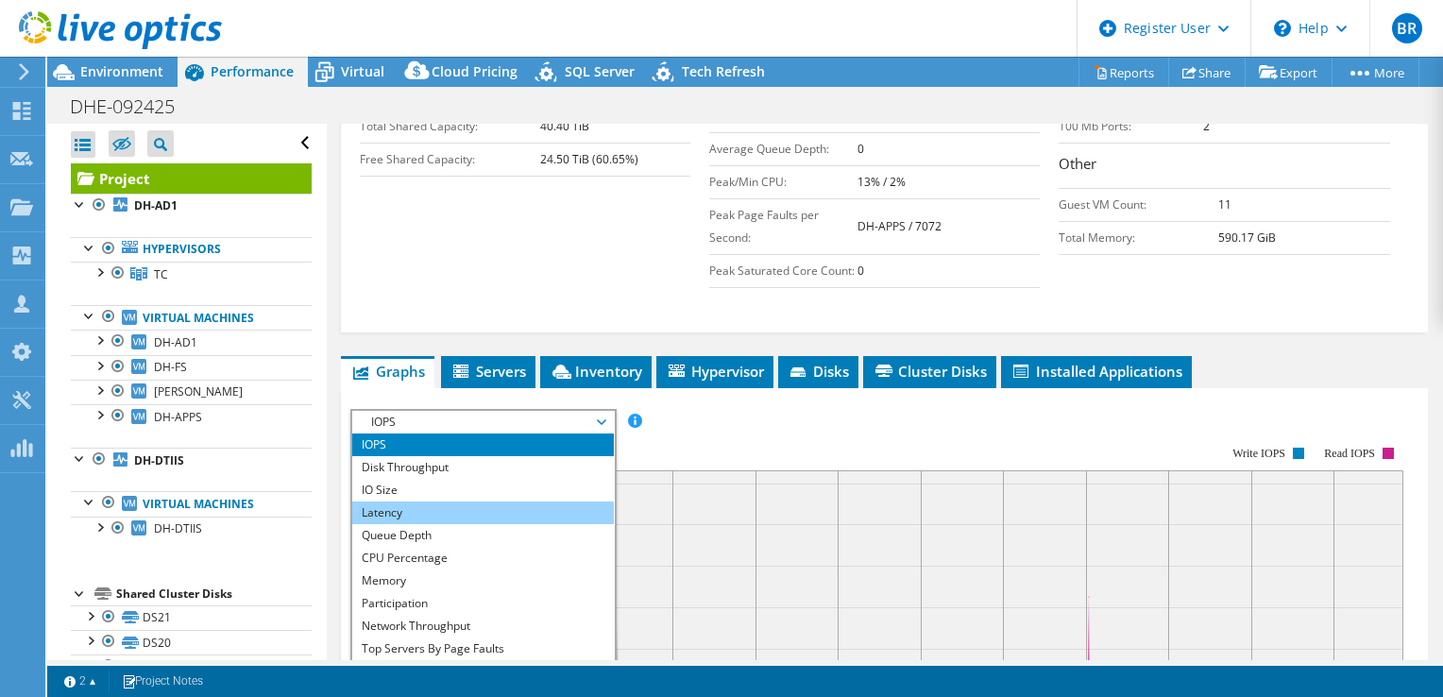
click at [438, 524] on li "Latency" at bounding box center [483, 513] width 262 height 23
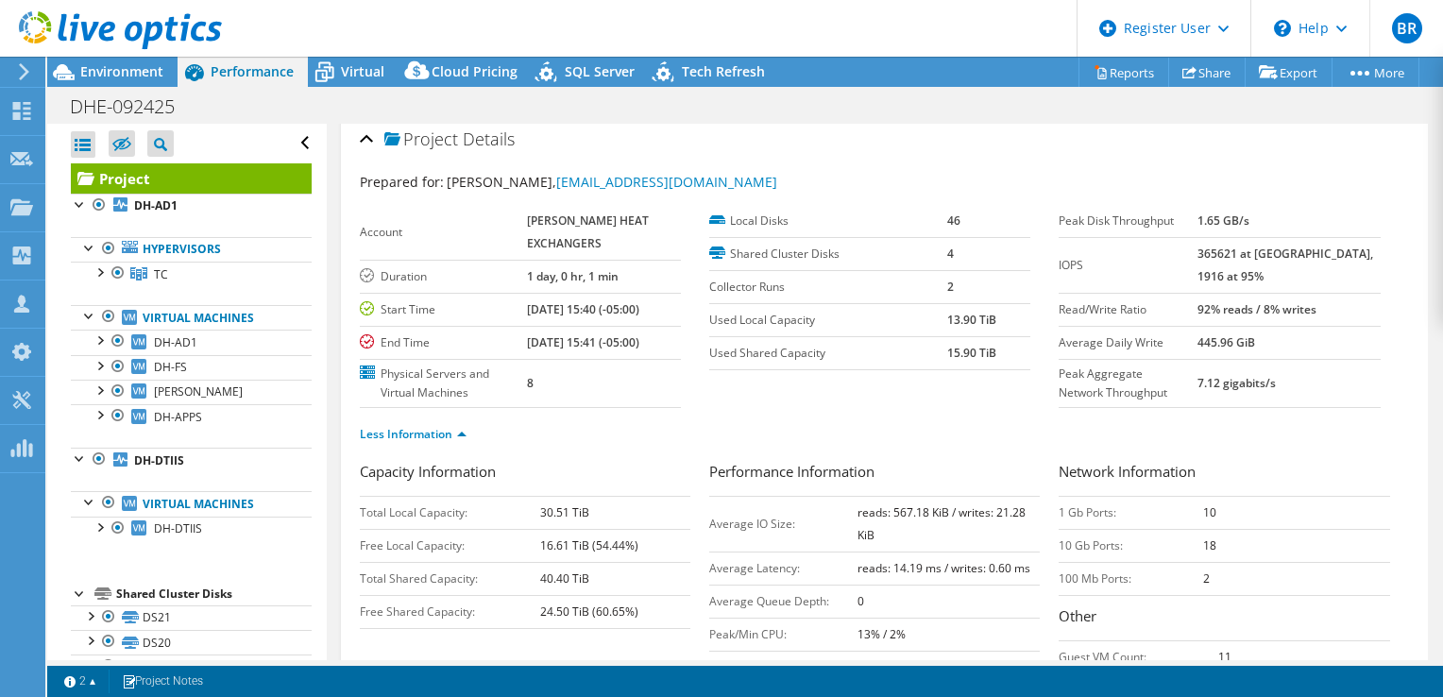
scroll to position [0, 0]
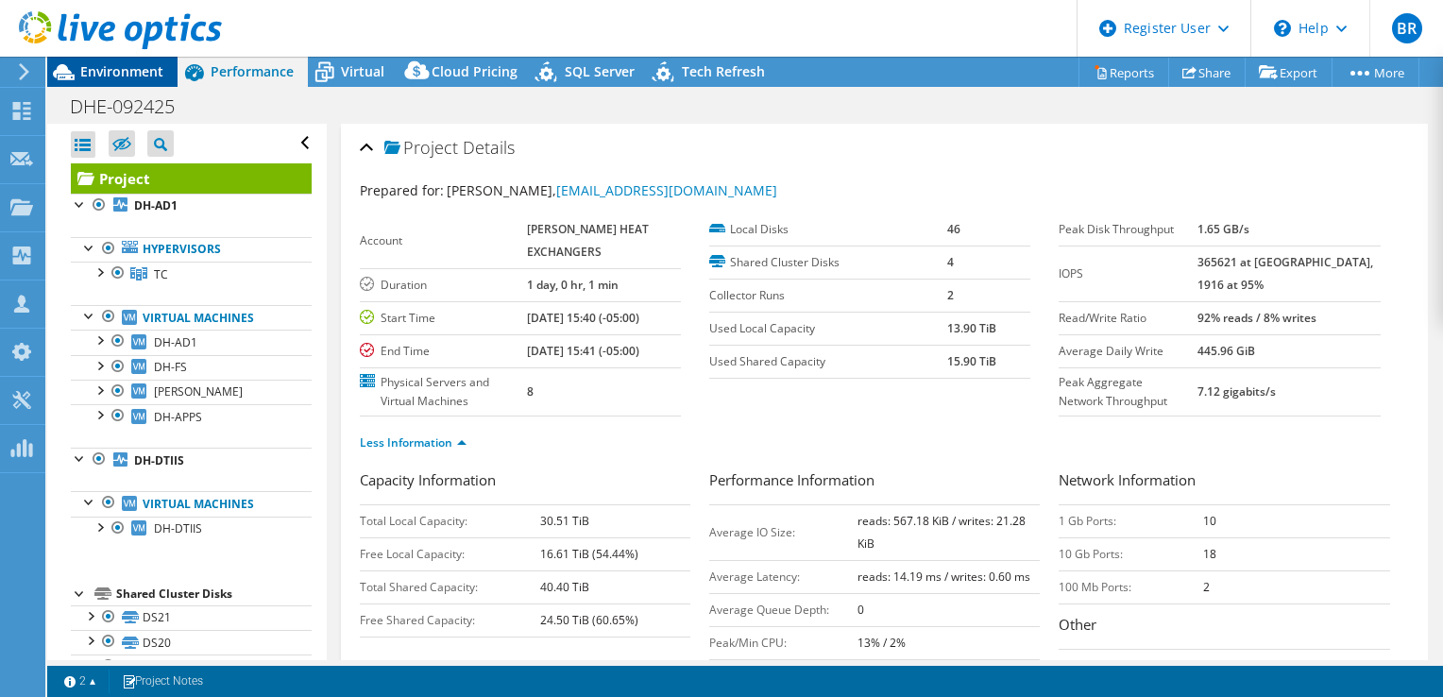
click at [98, 64] on span "Environment" at bounding box center [121, 71] width 83 height 18
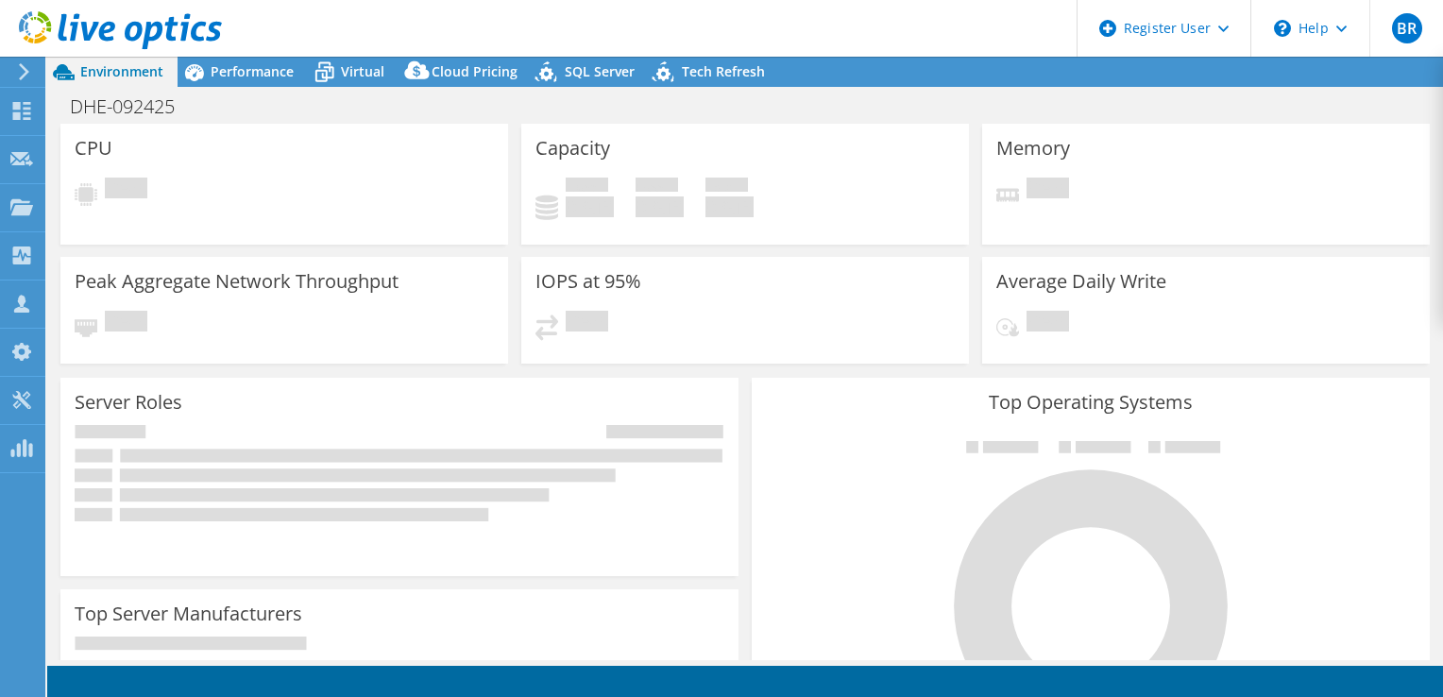
select select "USD"
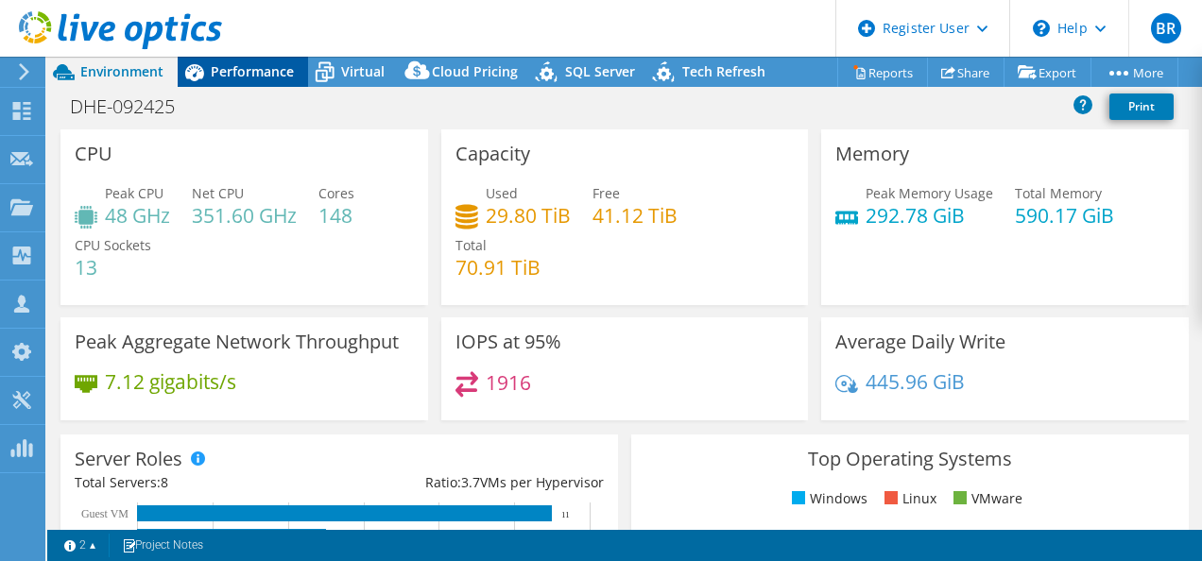
click at [234, 70] on span "Performance" at bounding box center [252, 71] width 83 height 18
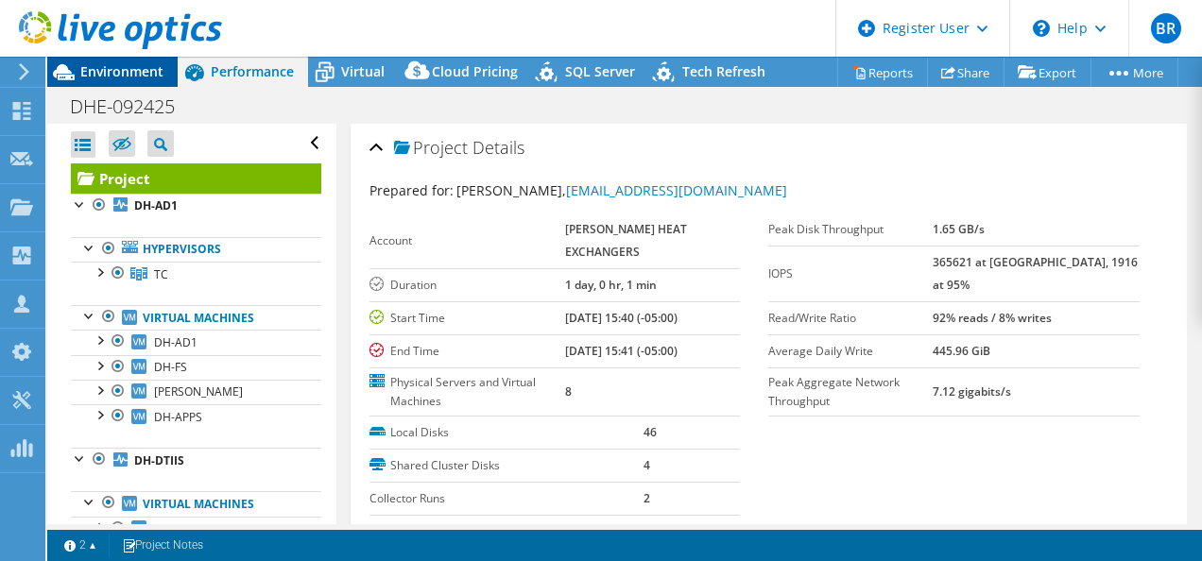
click at [111, 76] on span "Environment" at bounding box center [121, 71] width 83 height 18
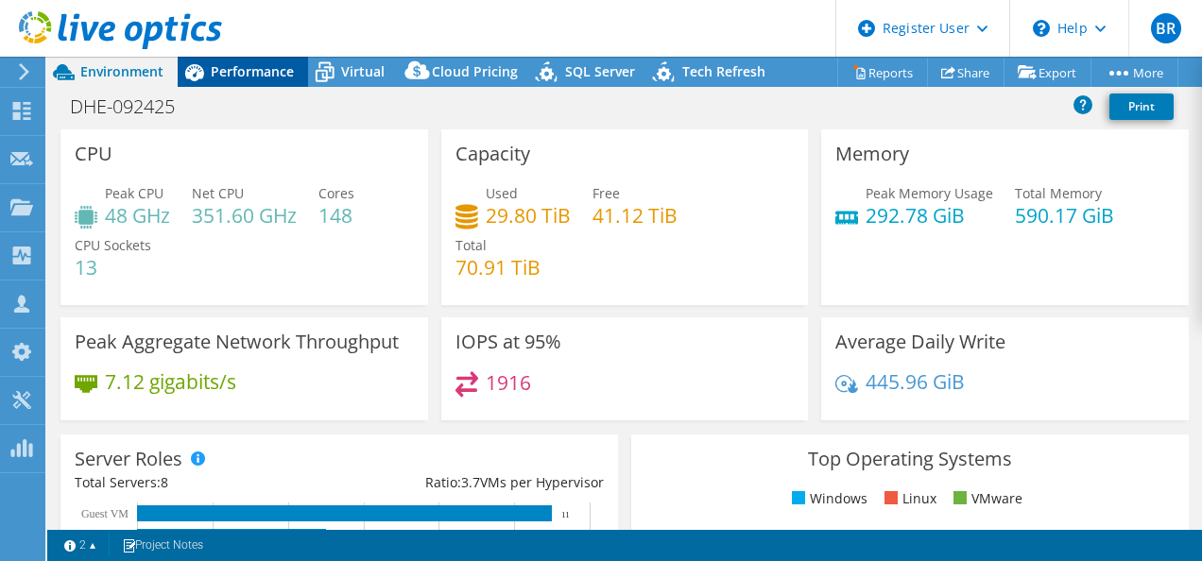
click at [210, 79] on icon at bounding box center [194, 72] width 33 height 33
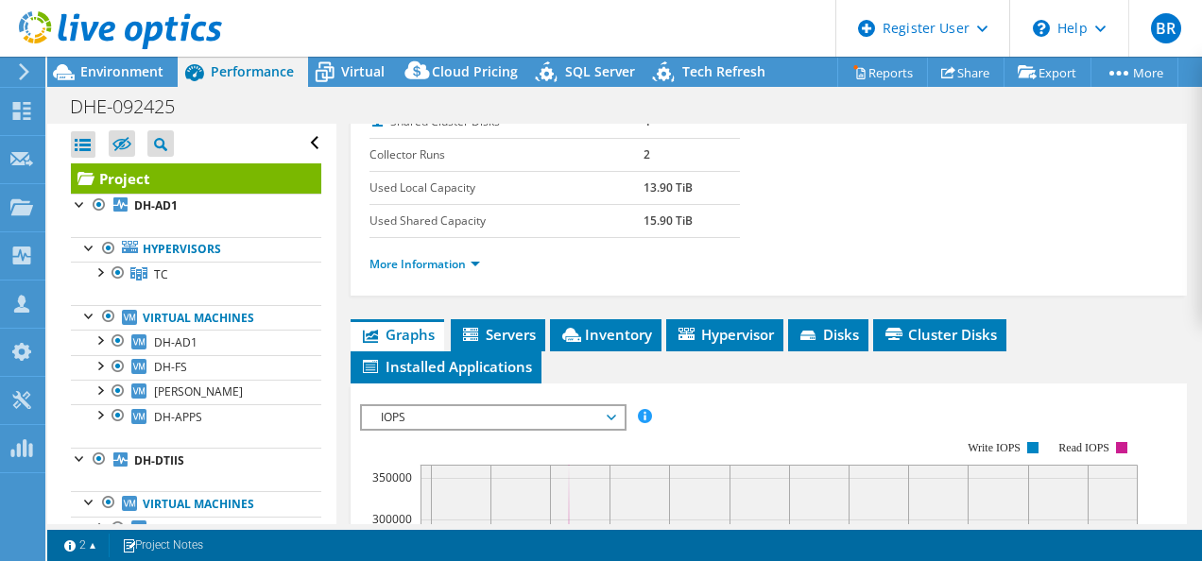
scroll to position [348, 0]
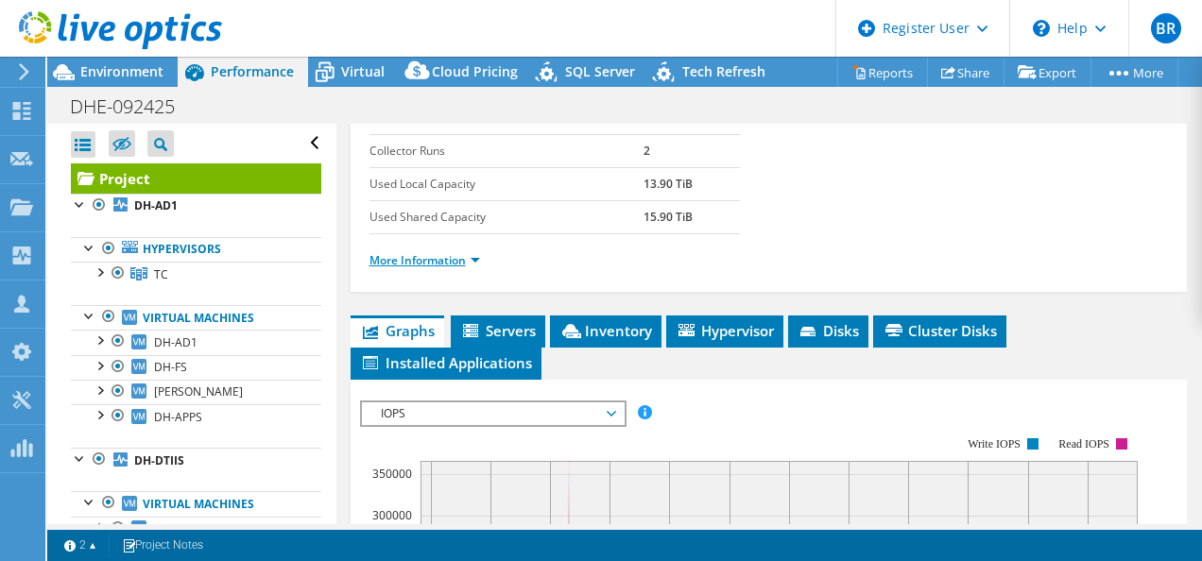
click at [410, 257] on link "More Information" at bounding box center [424, 260] width 111 height 16
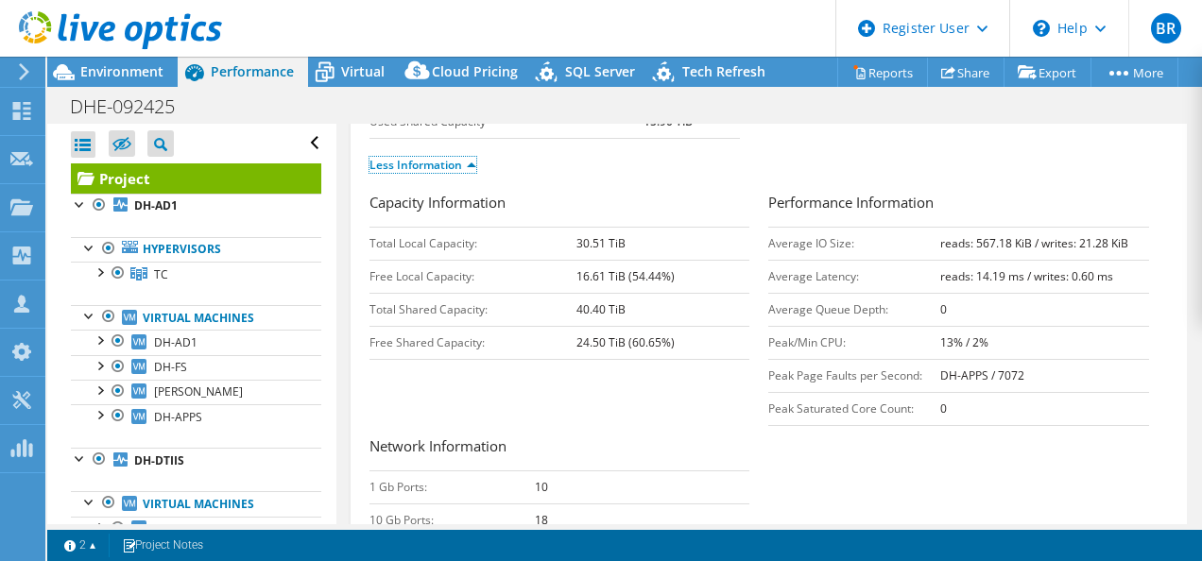
scroll to position [444, 0]
drag, startPoint x: 628, startPoint y: 300, endPoint x: 570, endPoint y: 302, distance: 58.6
click at [570, 302] on tr "Total Shared Capacity: 40.40 TiB" at bounding box center [559, 308] width 381 height 33
click at [399, 311] on td "Total Shared Capacity:" at bounding box center [473, 308] width 208 height 33
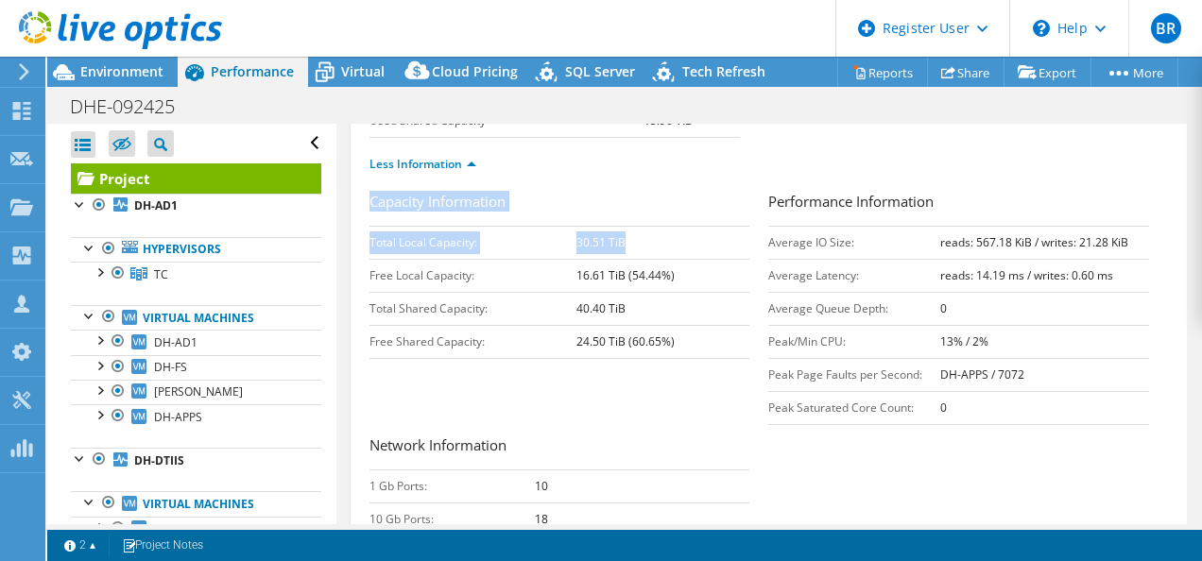
drag, startPoint x: 361, startPoint y: 236, endPoint x: 626, endPoint y: 227, distance: 265.6
click at [626, 227] on div "Project Details Prepared for: [PERSON_NAME], [EMAIL_ADDRESS][DOMAIN_NAME] Accou…" at bounding box center [768, 203] width 837 height 1046
drag, startPoint x: 626, startPoint y: 227, endPoint x: 654, endPoint y: 234, distance: 28.4
click at [654, 234] on td "30.51 TiB" at bounding box center [662, 242] width 173 height 33
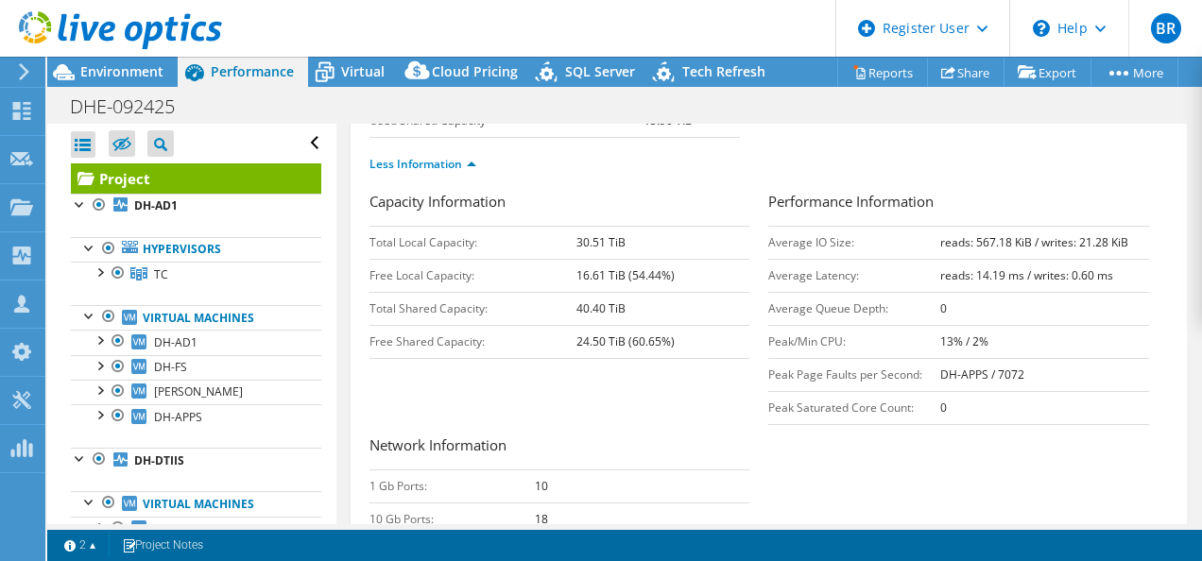
drag, startPoint x: 572, startPoint y: 302, endPoint x: 625, endPoint y: 304, distance: 53.9
click at [625, 304] on tr "Total Shared Capacity: 40.40 TiB" at bounding box center [559, 308] width 381 height 33
drag, startPoint x: 625, startPoint y: 304, endPoint x: 726, endPoint y: 377, distance: 124.5
click at [726, 377] on div "Capacity Information Total Local Capacity: 30.51 TiB Free Local Capacity: 16.61…" at bounding box center [768, 441] width 799 height 500
drag, startPoint x: 367, startPoint y: 236, endPoint x: 614, endPoint y: 214, distance: 247.6
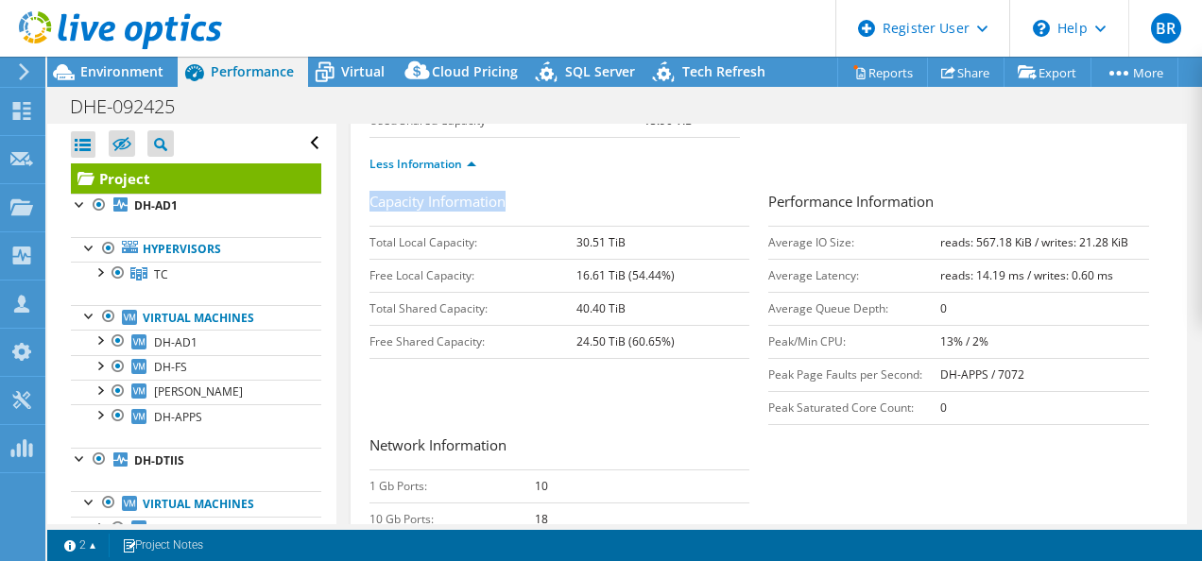
click at [614, 214] on div "Project Details Prepared for: [PERSON_NAME], [EMAIL_ADDRESS][DOMAIN_NAME] Accou…" at bounding box center [768, 203] width 837 height 1046
click at [717, 368] on div "Capacity Information Total Local Capacity: 30.51 TiB Free Local Capacity: 16.61…" at bounding box center [768, 441] width 799 height 500
click at [163, 71] on div "Environment" at bounding box center [112, 72] width 130 height 30
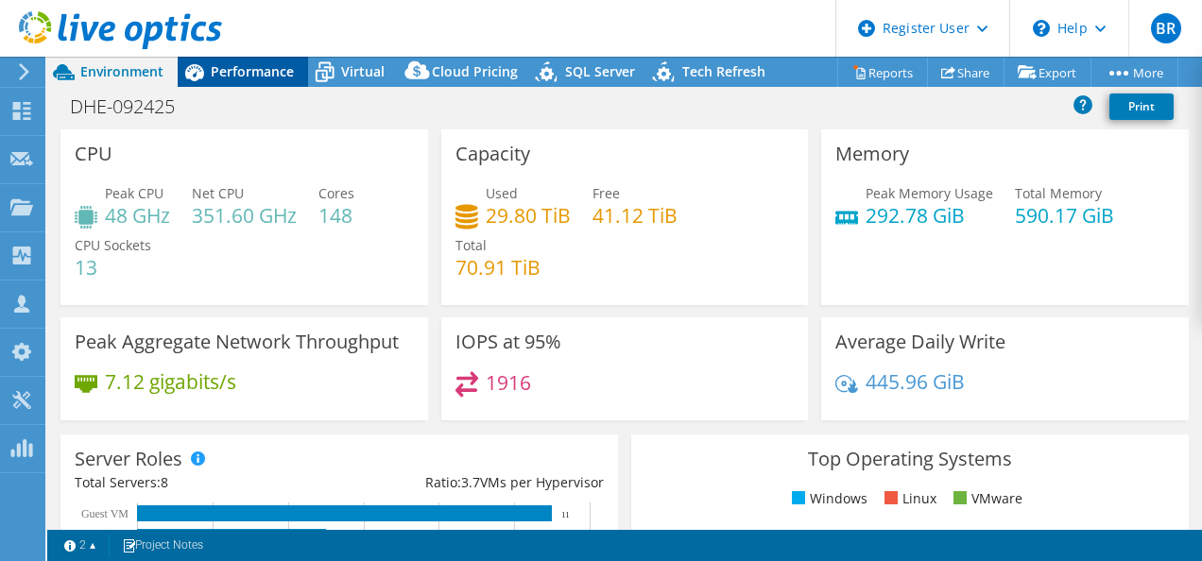
click at [223, 71] on span "Performance" at bounding box center [252, 71] width 83 height 18
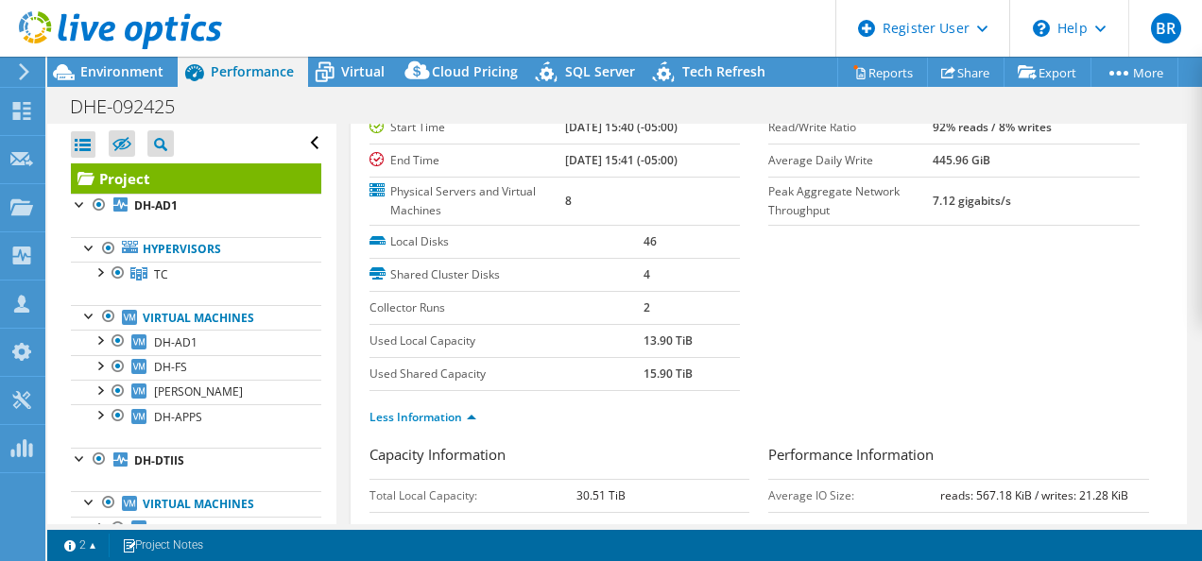
scroll to position [190, 0]
click at [113, 66] on span "Environment" at bounding box center [121, 71] width 83 height 18
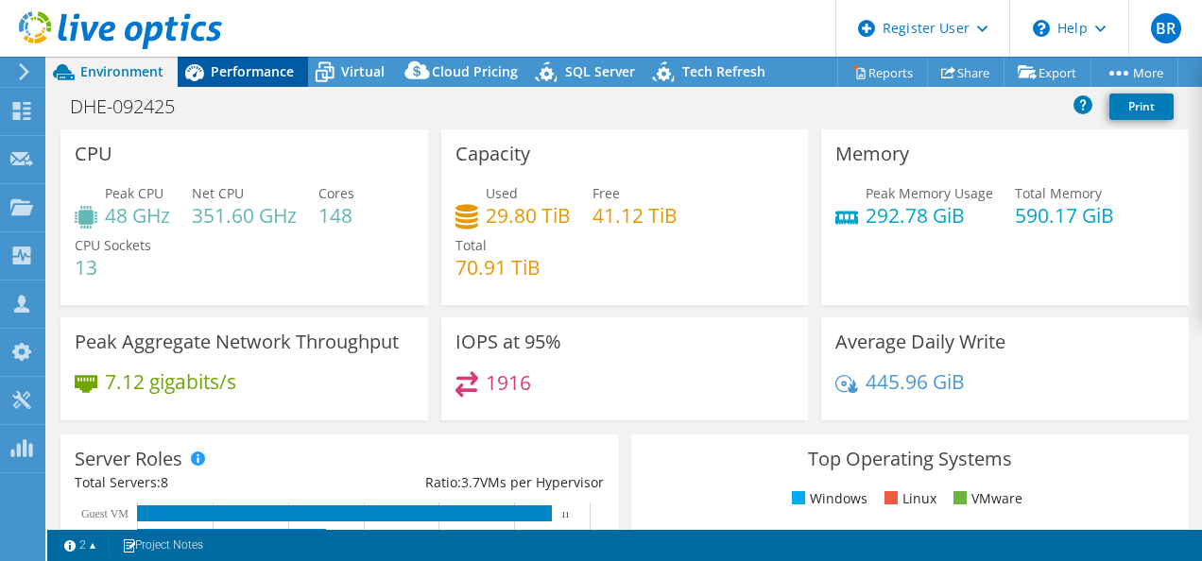
click at [238, 64] on span "Performance" at bounding box center [252, 71] width 83 height 18
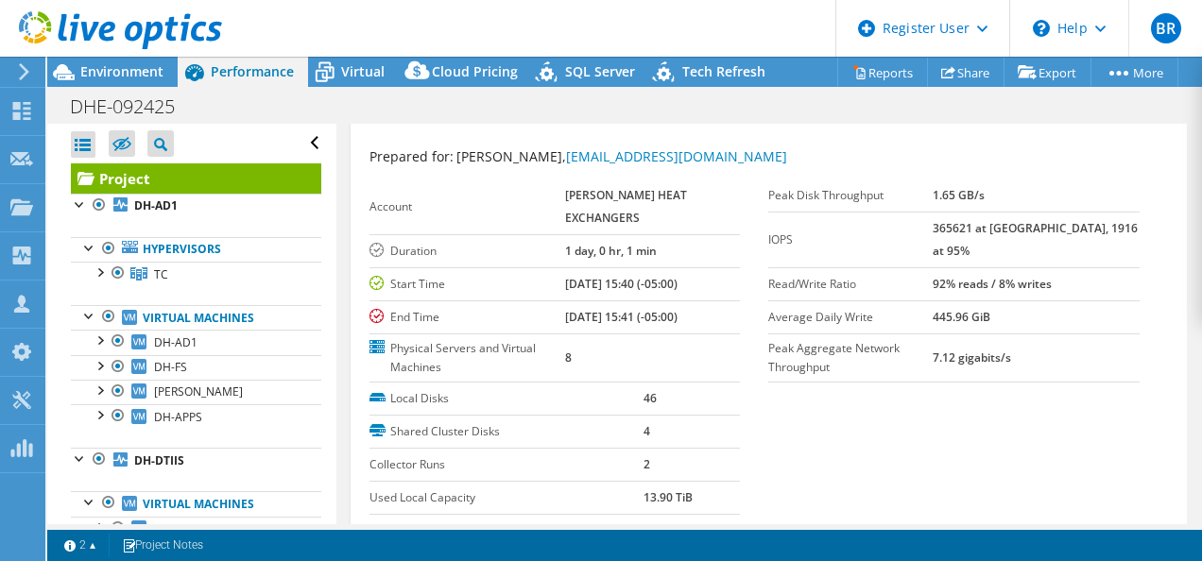
scroll to position [33, 0]
drag, startPoint x: 964, startPoint y: 231, endPoint x: 1054, endPoint y: 227, distance: 90.8
click at [1054, 227] on tr "IOPS 365621 at [GEOGRAPHIC_DATA], 1916 at 95%" at bounding box center [953, 241] width 371 height 56
click at [1001, 401] on section "Prepared for: [PERSON_NAME], [EMAIL_ADDRESS][DOMAIN_NAME] Account [PERSON_NAME]…" at bounding box center [768, 374] width 799 height 454
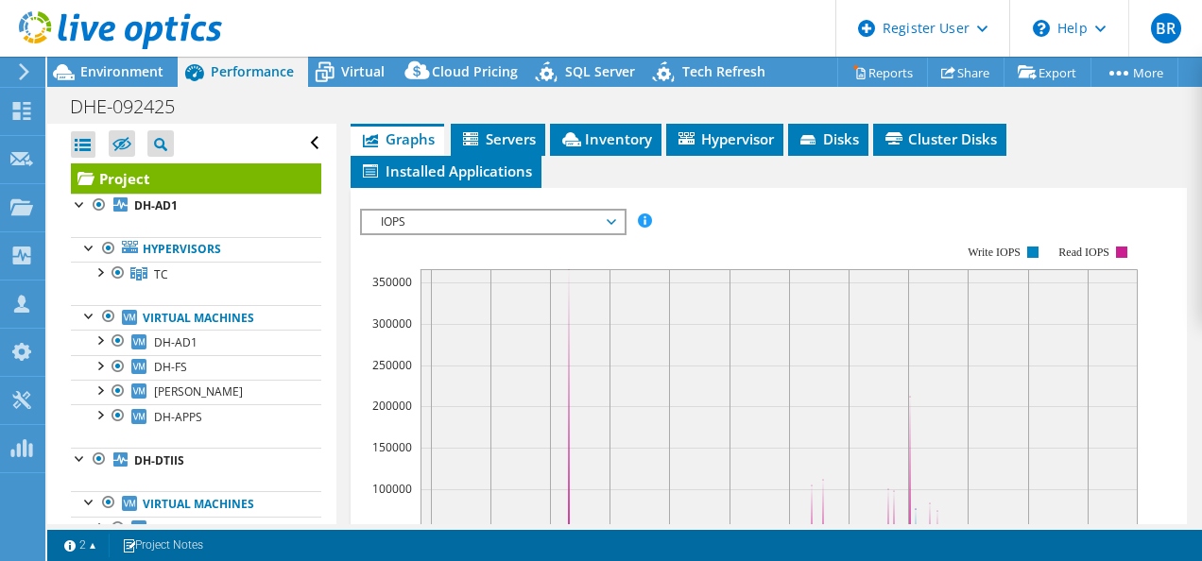
scroll to position [1068, 0]
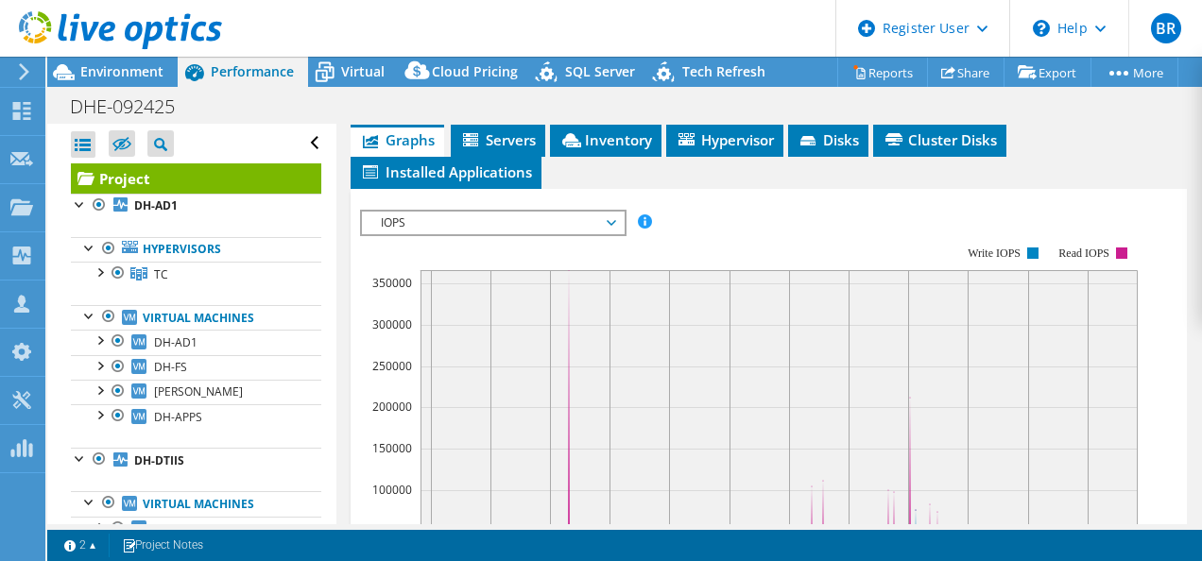
click at [442, 212] on span "IOPS" at bounding box center [492, 223] width 243 height 23
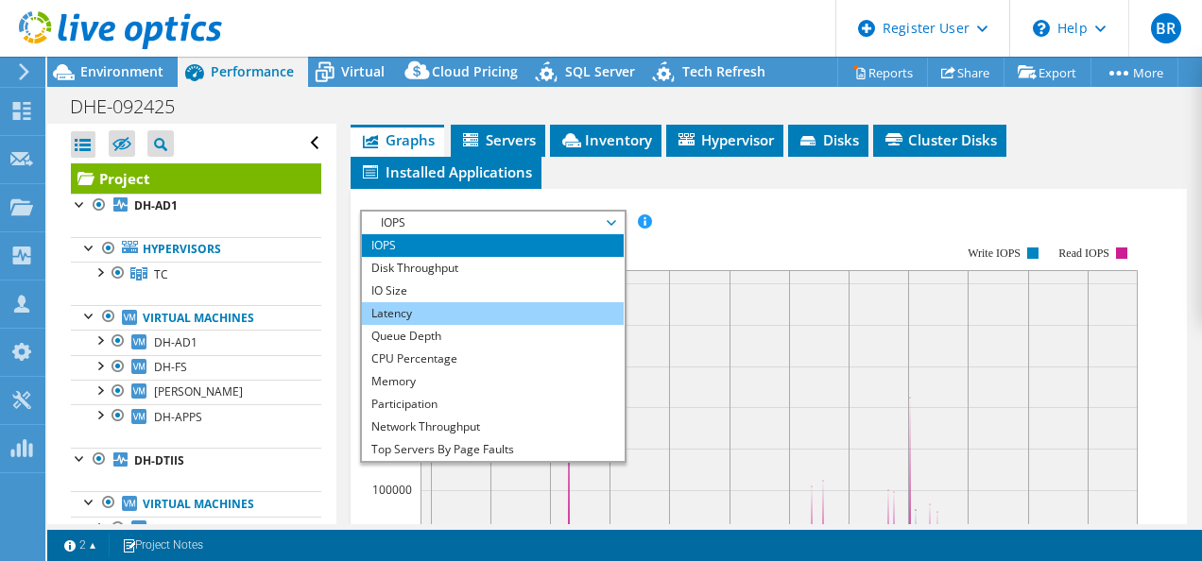
click at [455, 302] on li "Latency" at bounding box center [493, 313] width 262 height 23
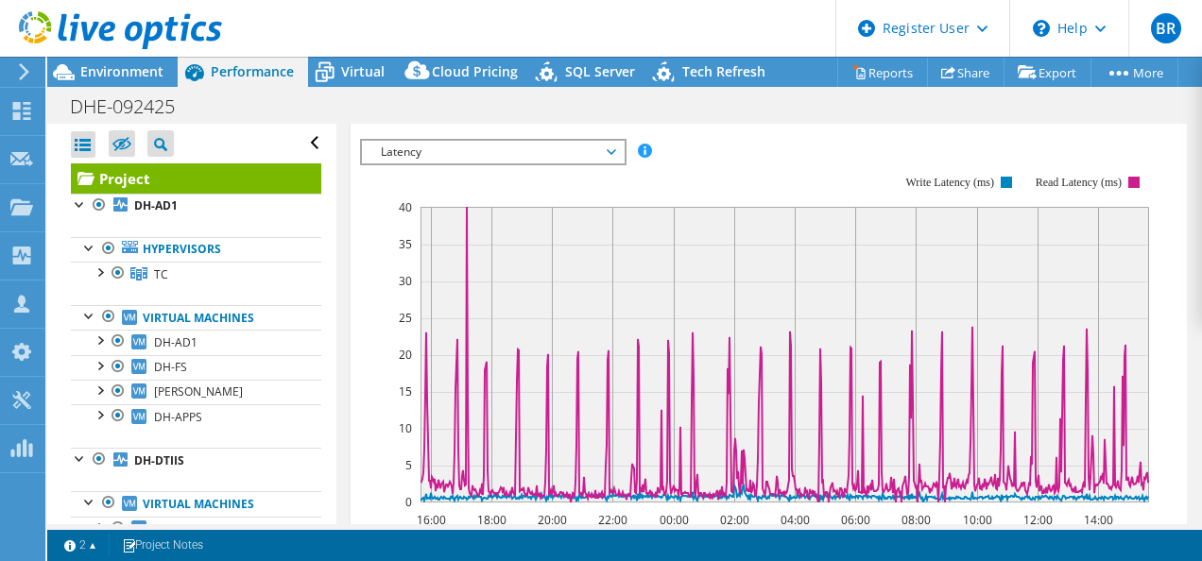
scroll to position [1138, 0]
click at [433, 142] on span "Latency" at bounding box center [492, 153] width 243 height 23
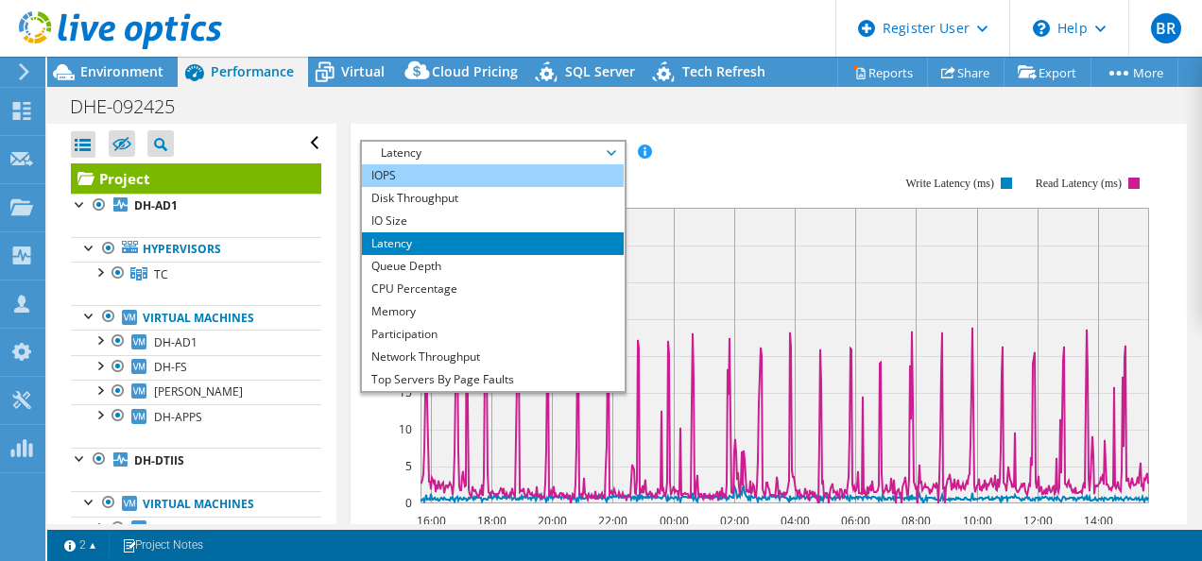
click at [430, 164] on li "IOPS" at bounding box center [493, 175] width 262 height 23
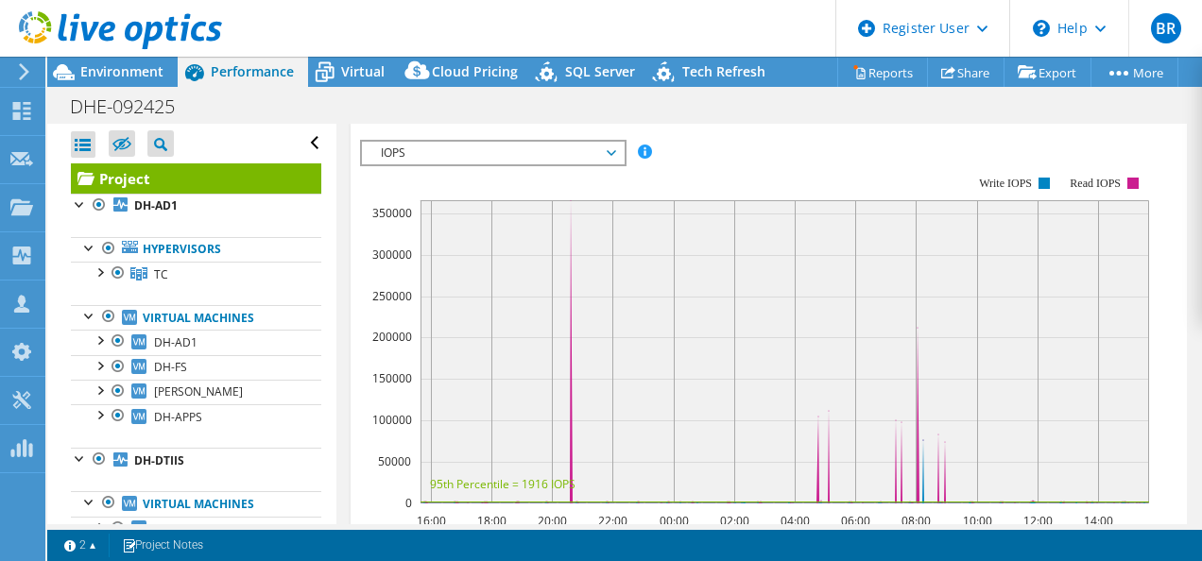
click at [486, 142] on span "IOPS" at bounding box center [492, 153] width 243 height 23
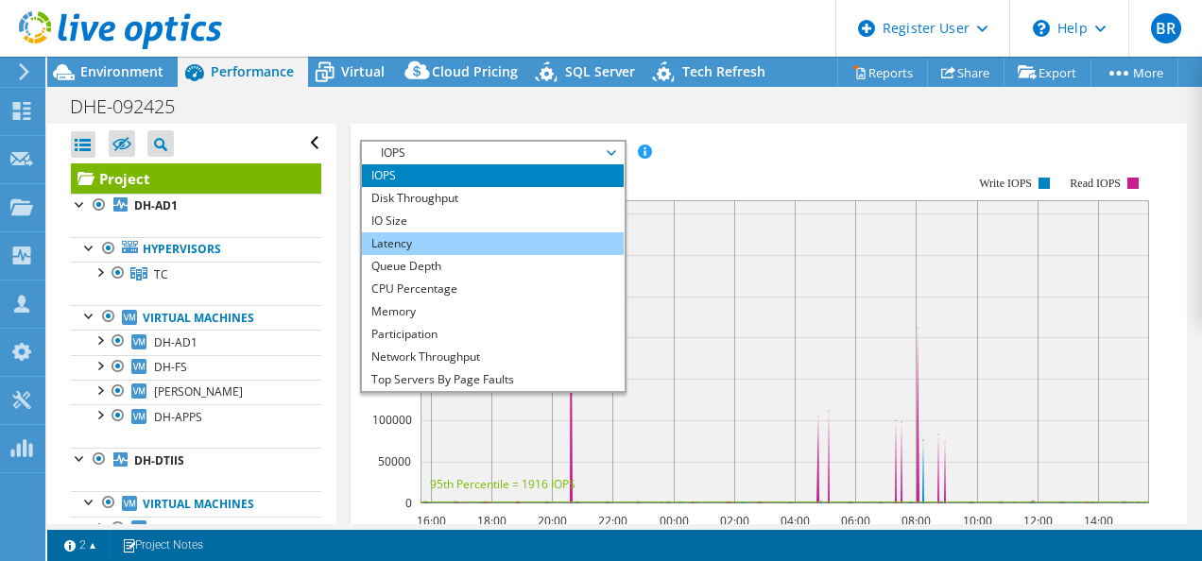
click at [424, 232] on li "Latency" at bounding box center [493, 243] width 262 height 23
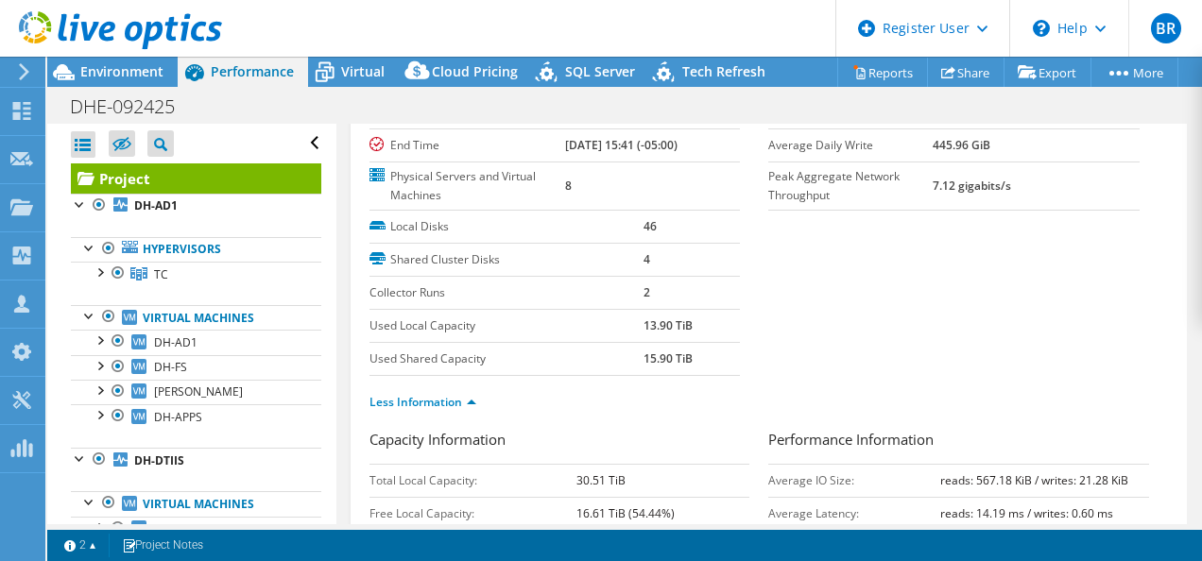
scroll to position [0, 0]
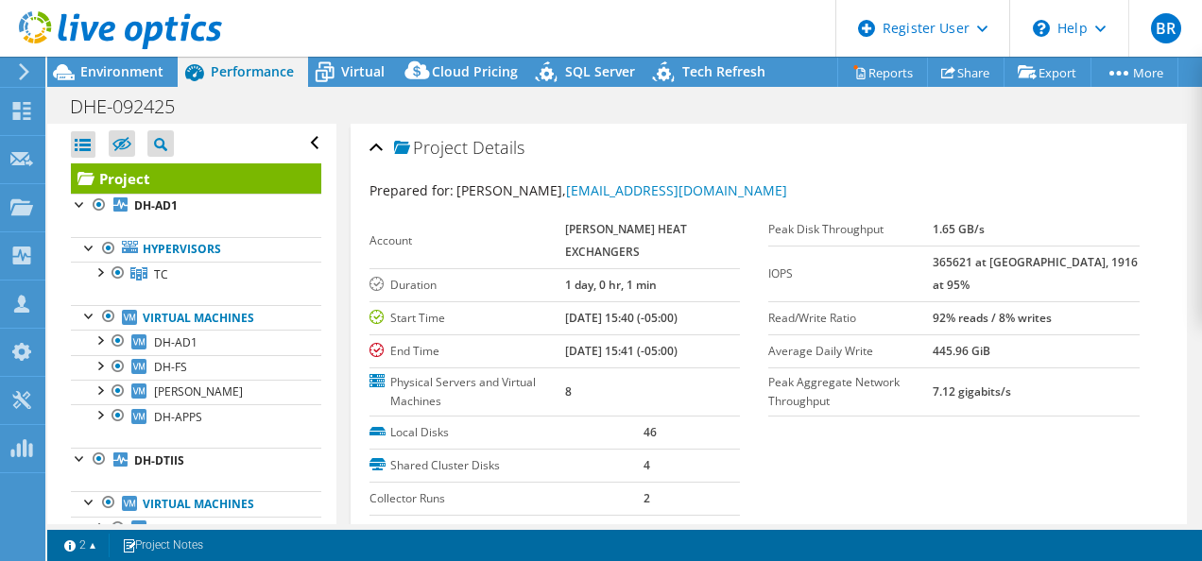
drag, startPoint x: 953, startPoint y: 261, endPoint x: 1049, endPoint y: 256, distance: 95.5
click at [1049, 256] on tr "IOPS 365621 at [GEOGRAPHIC_DATA], 1916 at 95%" at bounding box center [953, 274] width 371 height 56
click at [955, 457] on section "Prepared for: [PERSON_NAME], [EMAIL_ADDRESS][DOMAIN_NAME] Account [PERSON_NAME]…" at bounding box center [768, 407] width 799 height 454
drag, startPoint x: 1124, startPoint y: 265, endPoint x: 1055, endPoint y: 273, distance: 69.5
click at [1055, 273] on div "Peak Disk Throughput 1.65 GB/s IOPS 365621 at [GEOGRAPHIC_DATA], 1916 at 95% Re…" at bounding box center [968, 315] width 400 height 203
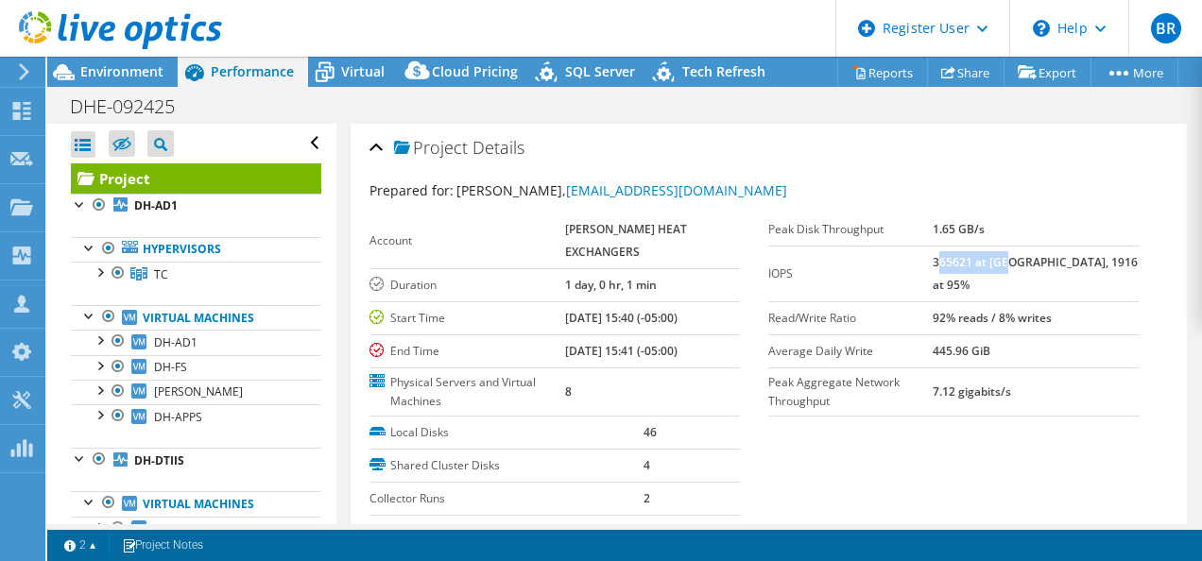
drag, startPoint x: 1055, startPoint y: 273, endPoint x: 977, endPoint y: 265, distance: 78.9
click at [977, 265] on td "365621 at [GEOGRAPHIC_DATA], 1916 at 95%" at bounding box center [1035, 274] width 207 height 56
click at [977, 436] on section "Prepared for: [PERSON_NAME], [EMAIL_ADDRESS][DOMAIN_NAME] Account [PERSON_NAME]…" at bounding box center [768, 407] width 799 height 454
click at [344, 60] on div "Virtual" at bounding box center [353, 72] width 91 height 30
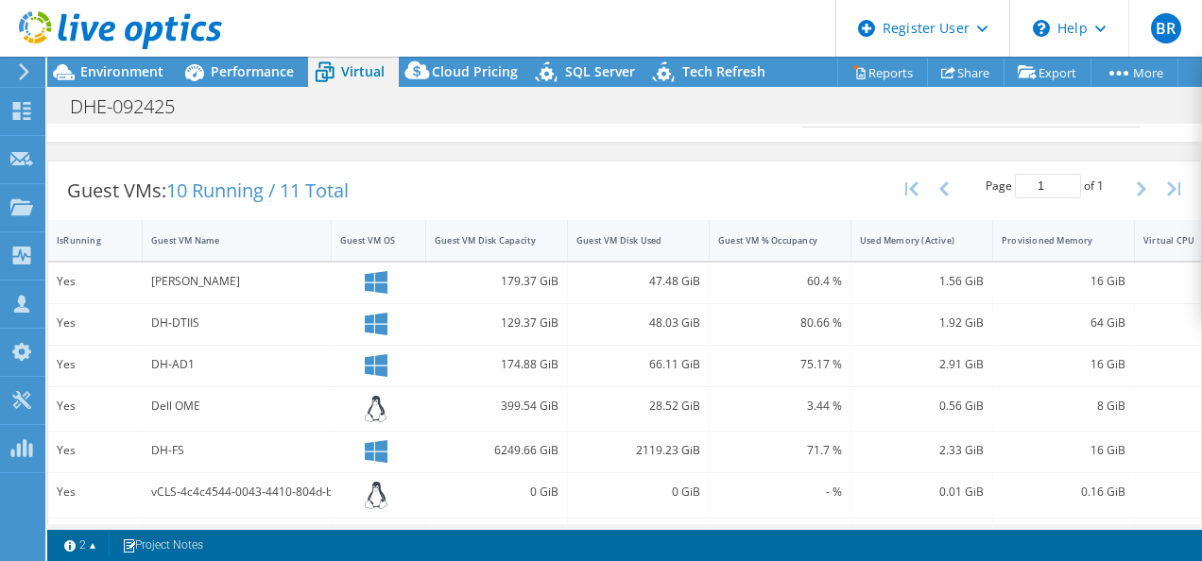
scroll to position [335, 0]
click at [110, 76] on span "Environment" at bounding box center [121, 71] width 83 height 18
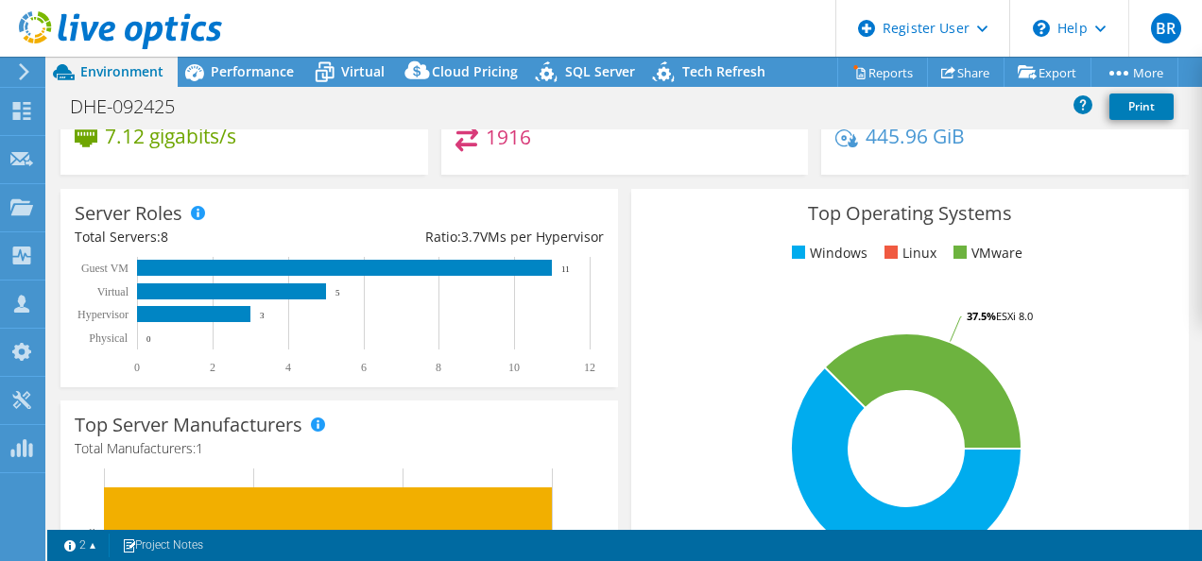
scroll to position [339, 0]
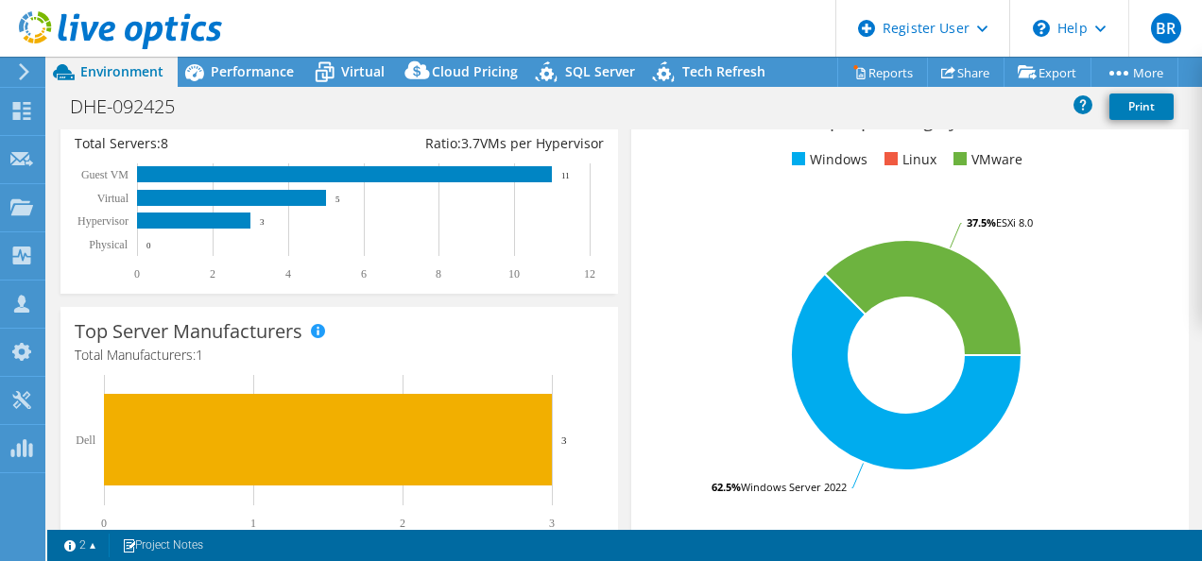
click at [714, 365] on rect at bounding box center [905, 355] width 521 height 331
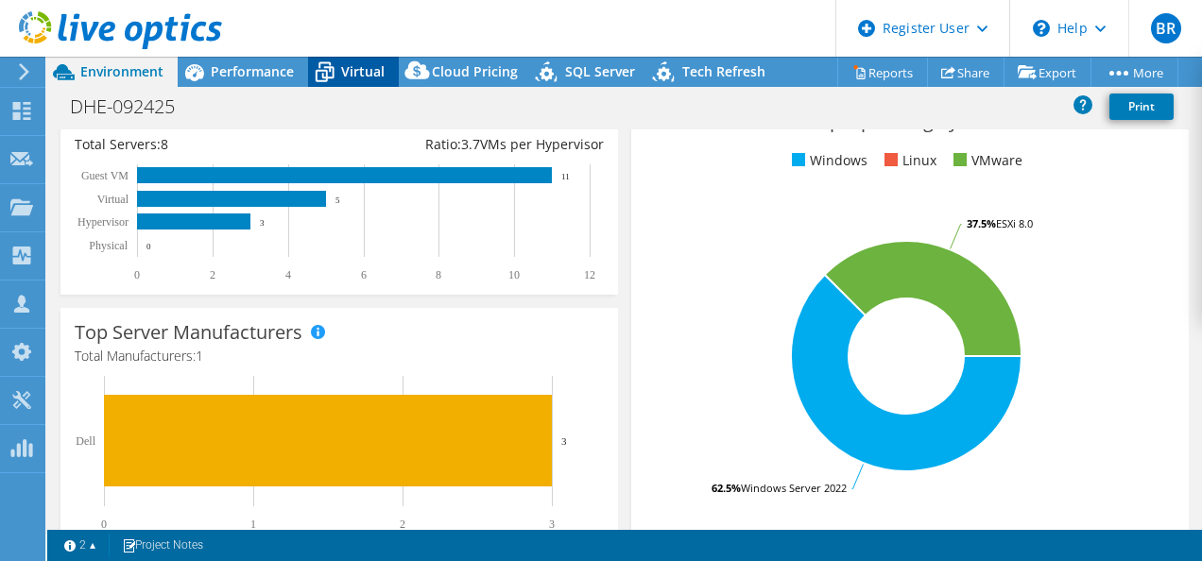
click at [335, 66] on icon at bounding box center [324, 72] width 33 height 33
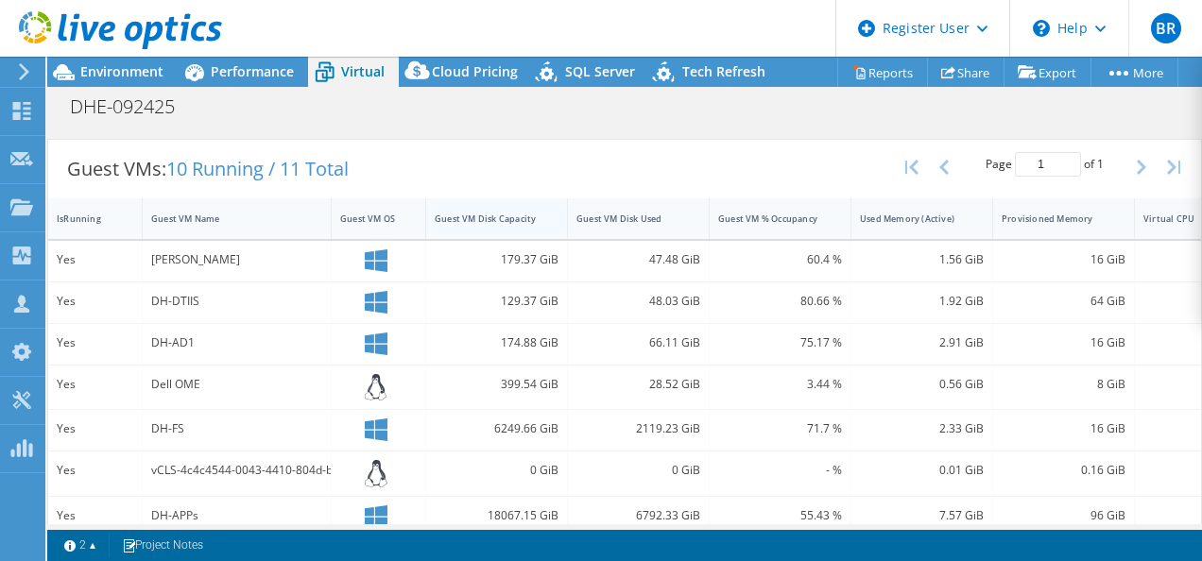
scroll to position [355, 0]
click at [78, 219] on div "IsRunning" at bounding box center [84, 220] width 54 height 12
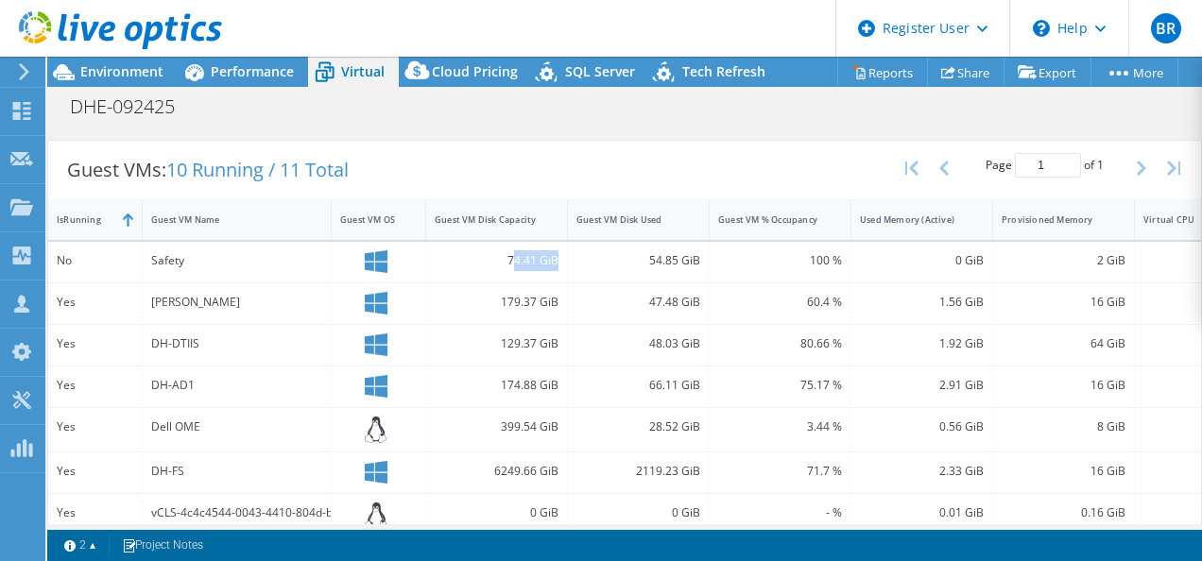
drag, startPoint x: 512, startPoint y: 258, endPoint x: 562, endPoint y: 251, distance: 50.5
click at [562, 251] on div "74.41 GiB" at bounding box center [497, 262] width 142 height 41
drag, startPoint x: 562, startPoint y: 251, endPoint x: 491, endPoint y: 164, distance: 112.1
click at [491, 164] on div "Guest VMs: 10 Running / 11 Total Page 1 of 1 5 rows 10 rows 20 rows 25 rows 50 …" at bounding box center [624, 170] width 1153 height 59
click at [96, 214] on div "IsRunning" at bounding box center [84, 220] width 54 height 12
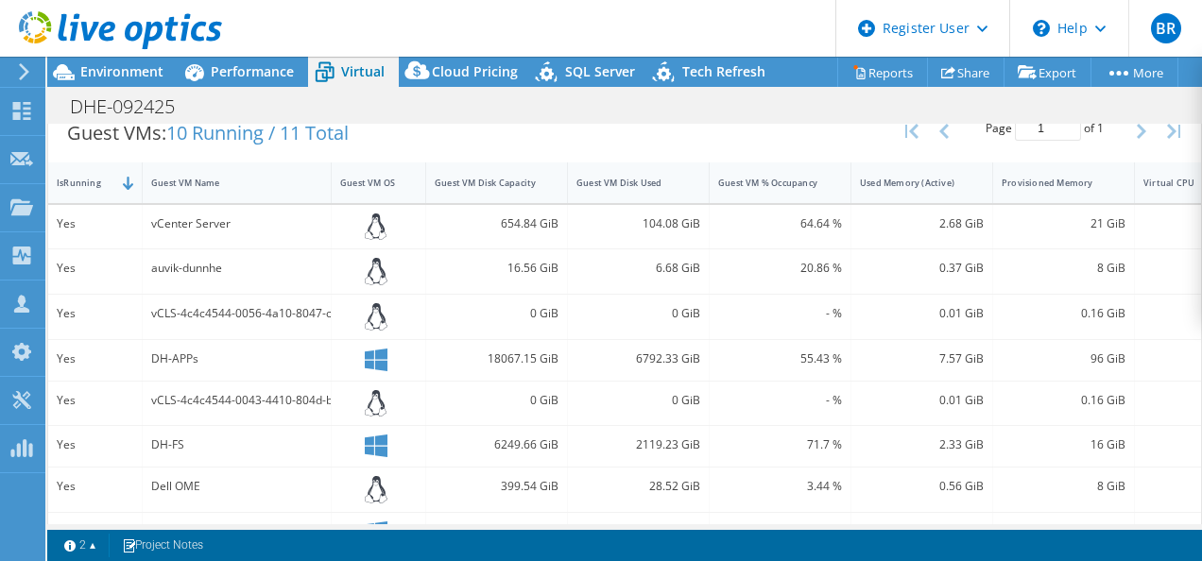
scroll to position [394, 0]
click at [477, 175] on div "Guest VM Disk Capacity" at bounding box center [485, 181] width 101 height 12
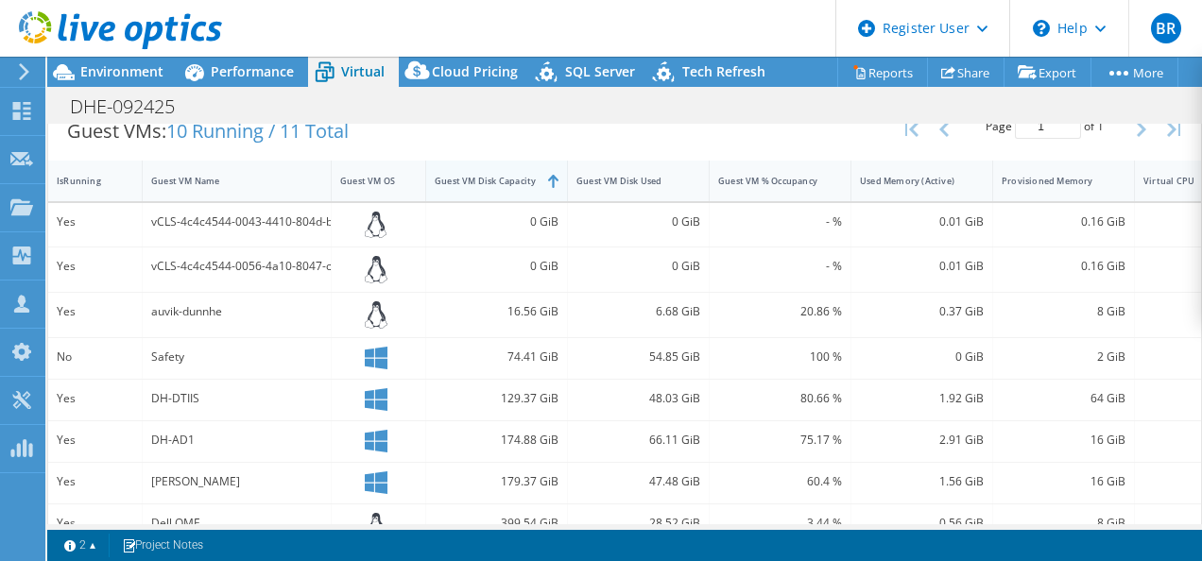
click at [477, 175] on div "Guest VM Disk Capacity" at bounding box center [485, 181] width 101 height 12
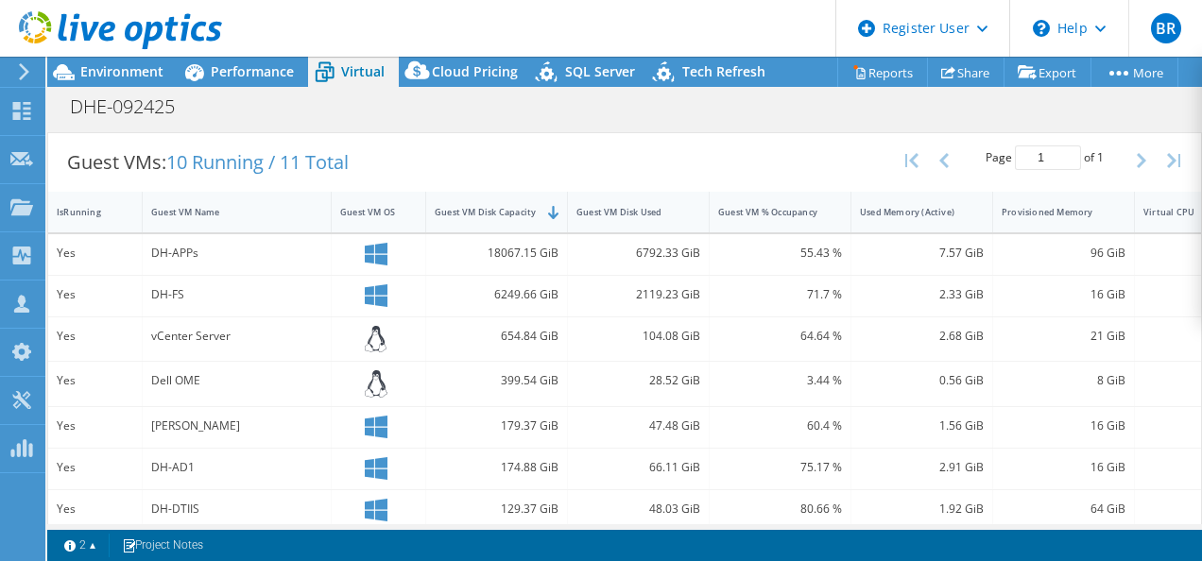
scroll to position [362, 0]
drag, startPoint x: 200, startPoint y: 254, endPoint x: 153, endPoint y: 254, distance: 47.2
click at [153, 254] on div "DH-APPs" at bounding box center [236, 254] width 171 height 21
click at [500, 244] on div "18067.15 GiB" at bounding box center [497, 254] width 124 height 21
click at [234, 65] on span "Performance" at bounding box center [252, 71] width 83 height 18
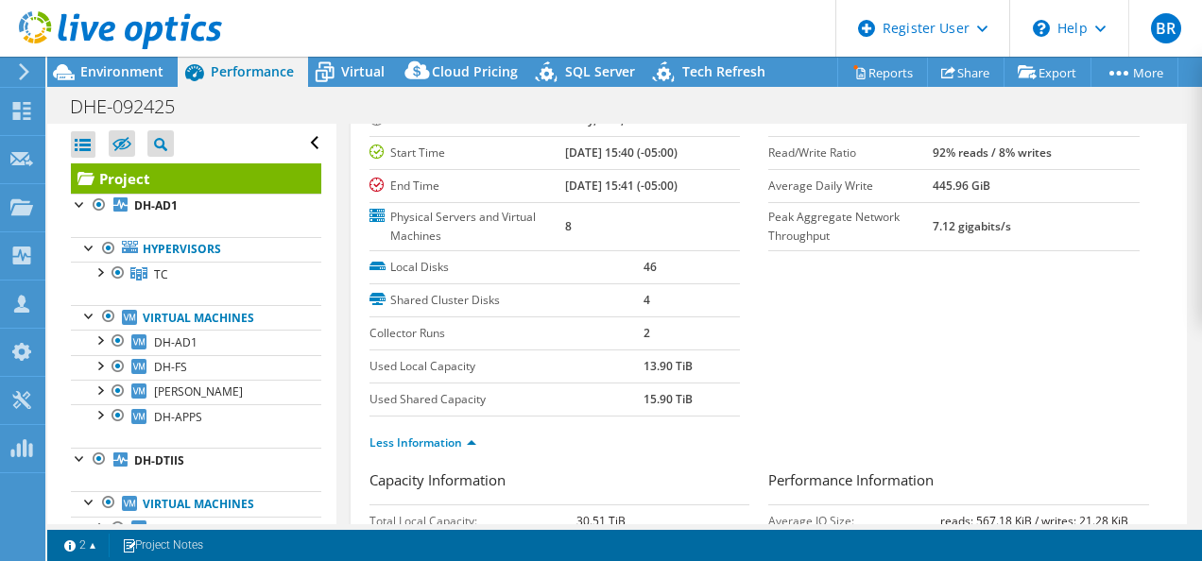
scroll to position [0, 0]
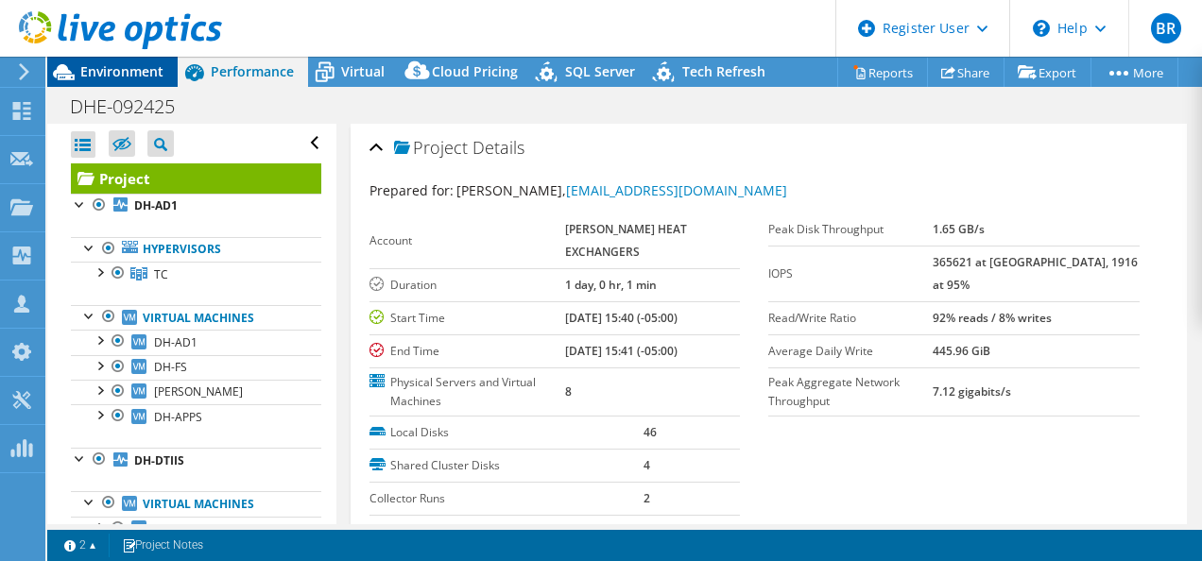
click at [123, 66] on span "Environment" at bounding box center [121, 71] width 83 height 18
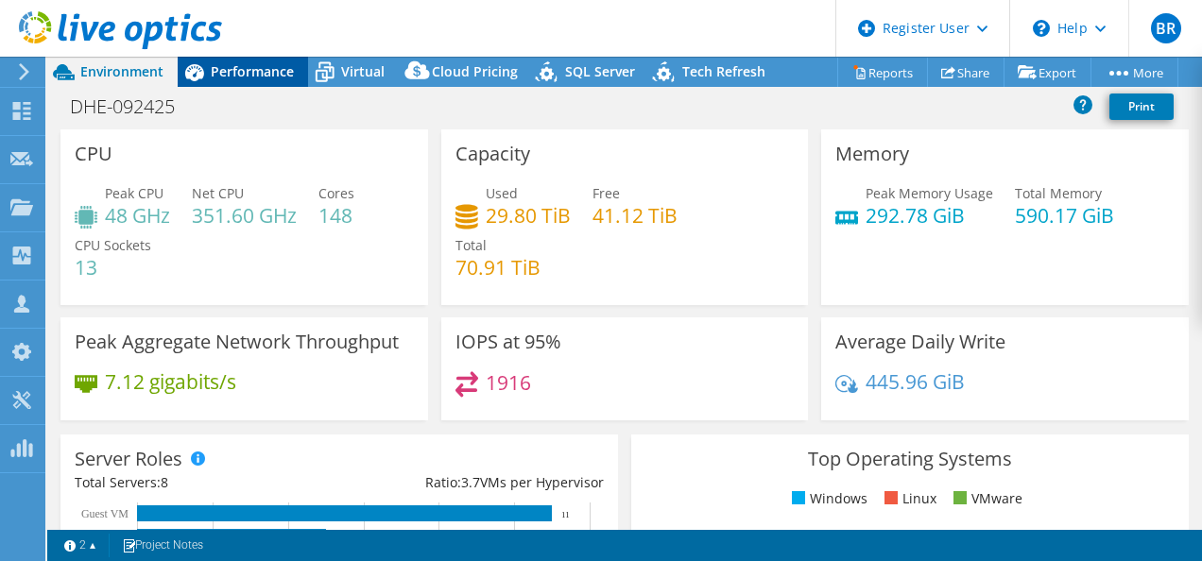
click at [206, 77] on icon at bounding box center [194, 72] width 33 height 33
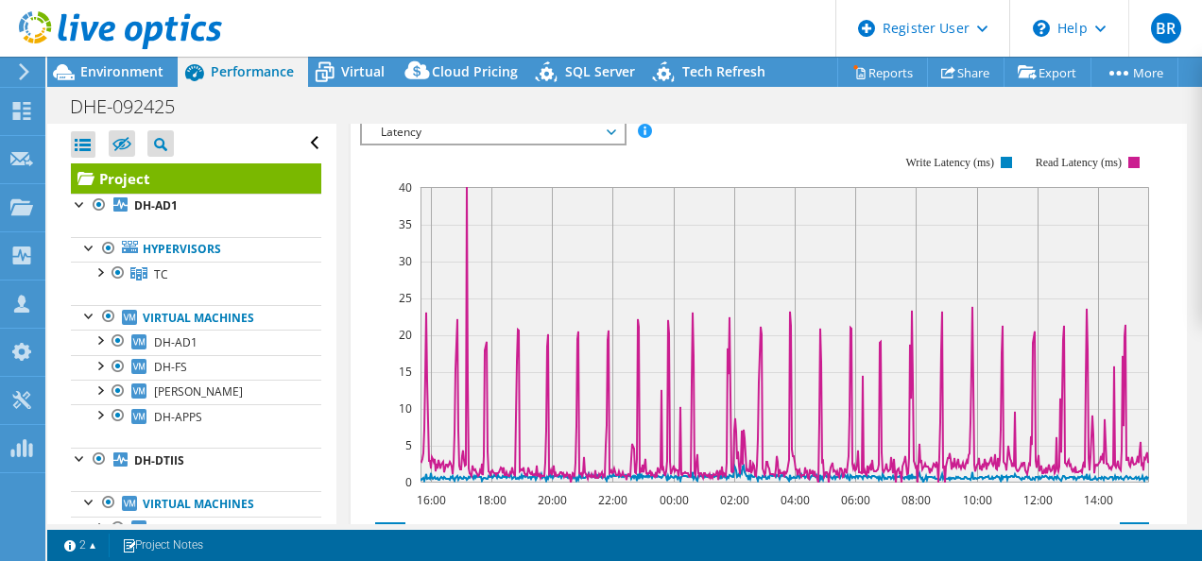
scroll to position [1160, 0]
click at [372, 333] on rect at bounding box center [754, 318] width 789 height 378
